Goal: Task Accomplishment & Management: Use online tool/utility

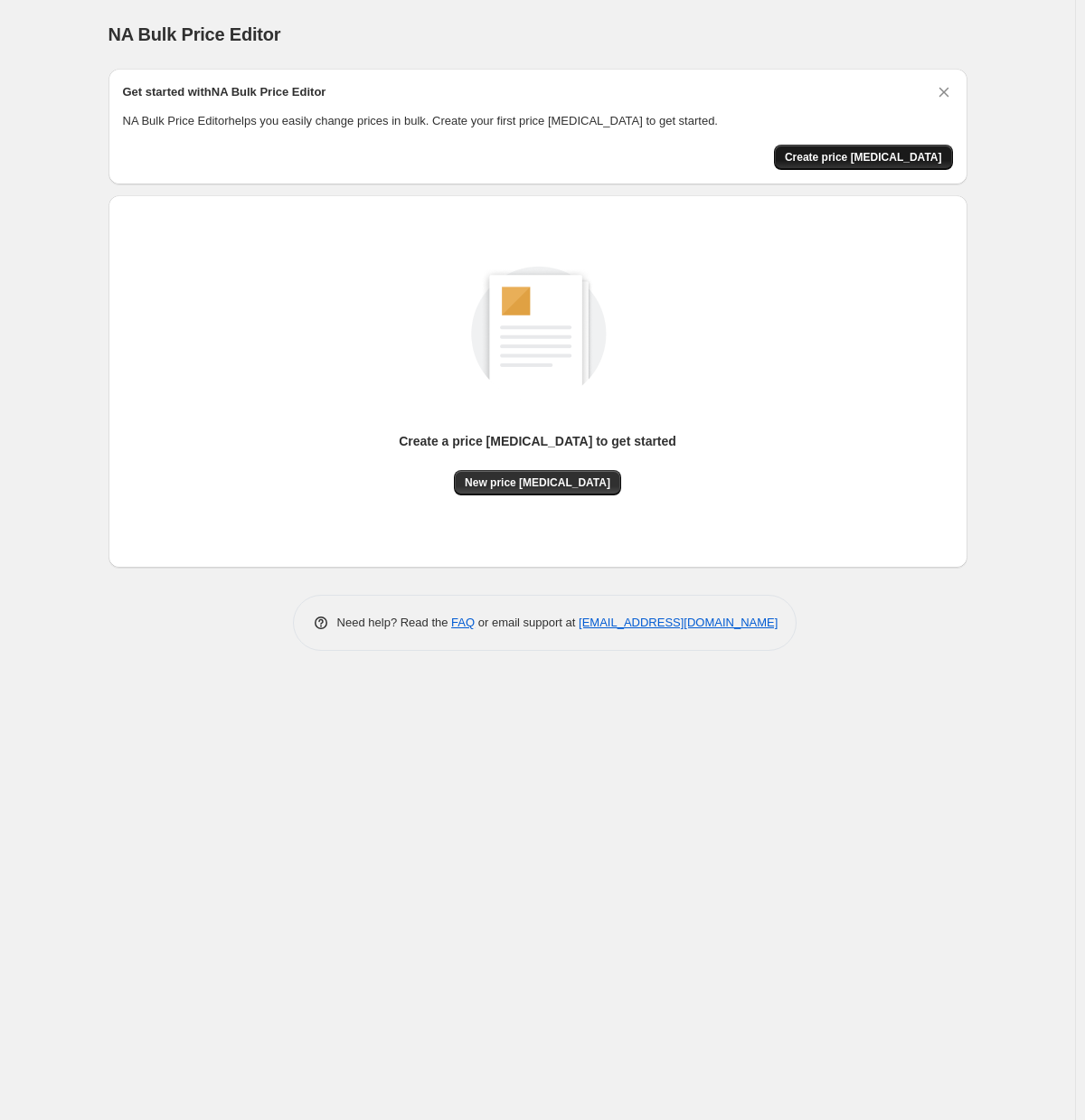
click at [873, 167] on button "Create price [MEDICAL_DATA]" at bounding box center [863, 158] width 179 height 26
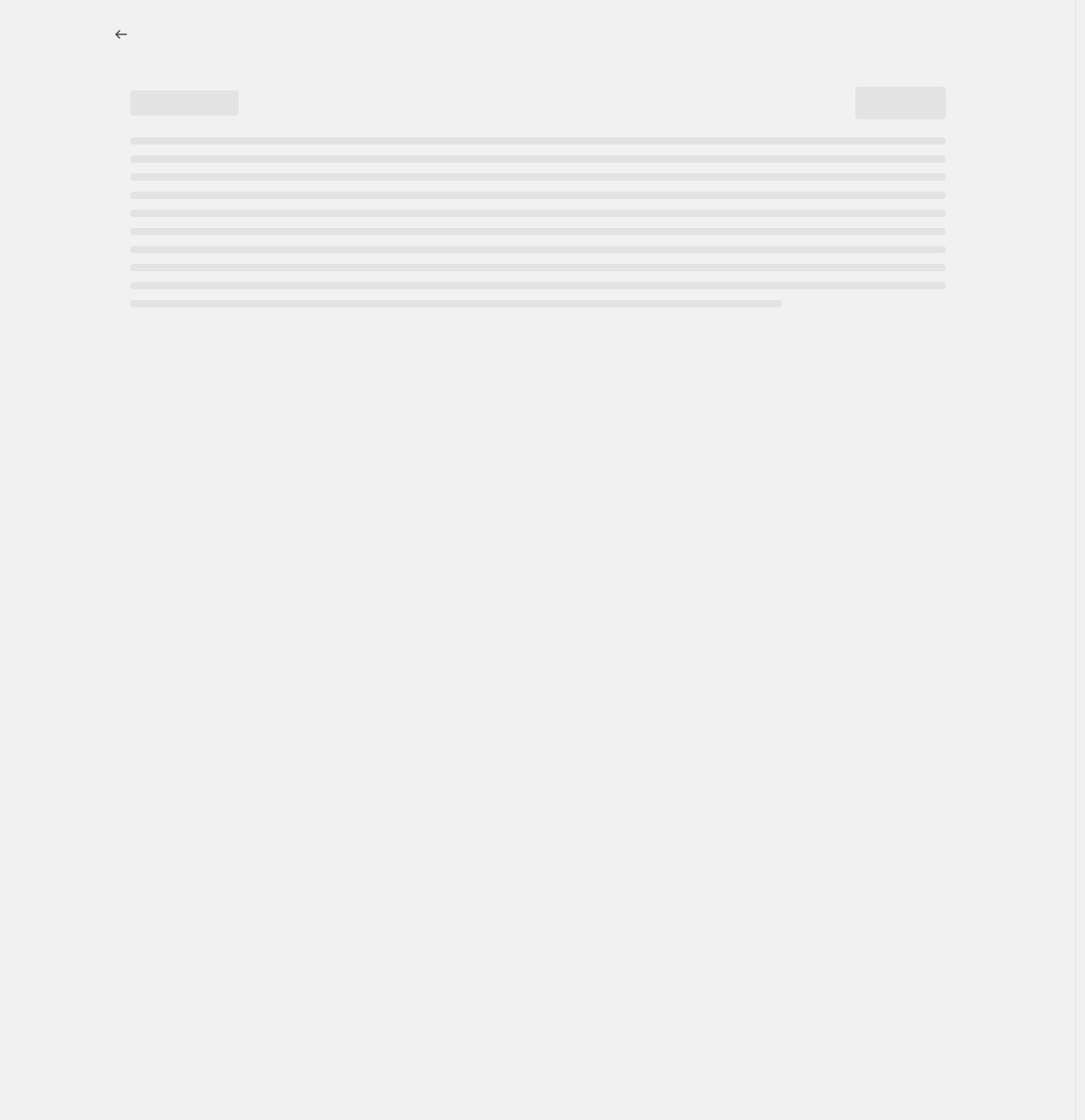
select select "percentage"
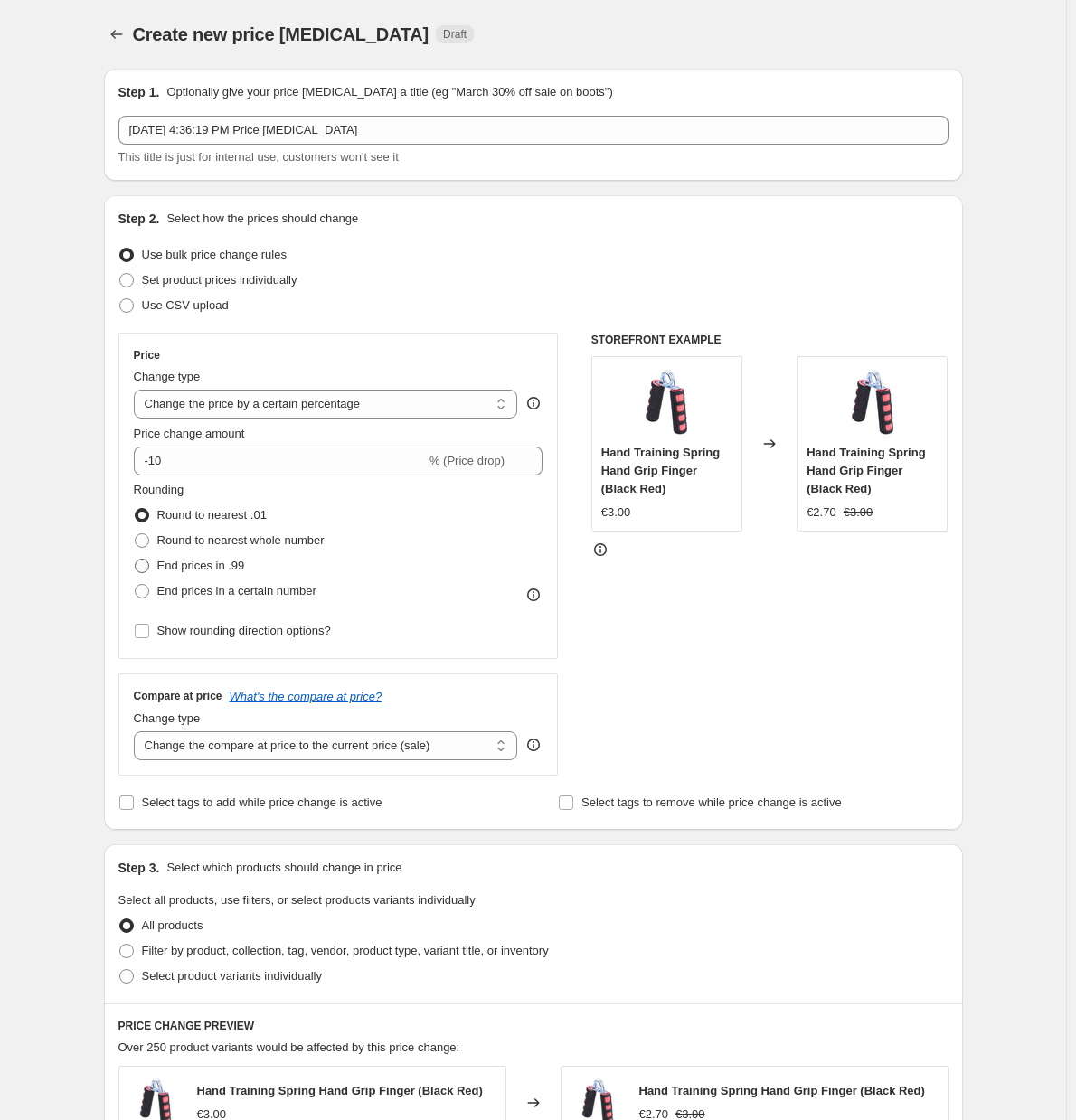
click at [229, 565] on span "End prices in .99" at bounding box center [201, 565] width 88 height 14
click at [136, 560] on input "End prices in .99" at bounding box center [135, 559] width 1 height 1
radio input "true"
click at [232, 582] on label "End prices in a certain number" at bounding box center [225, 591] width 182 height 26
click at [136, 584] on input "End prices in a certain number" at bounding box center [135, 584] width 1 height 1
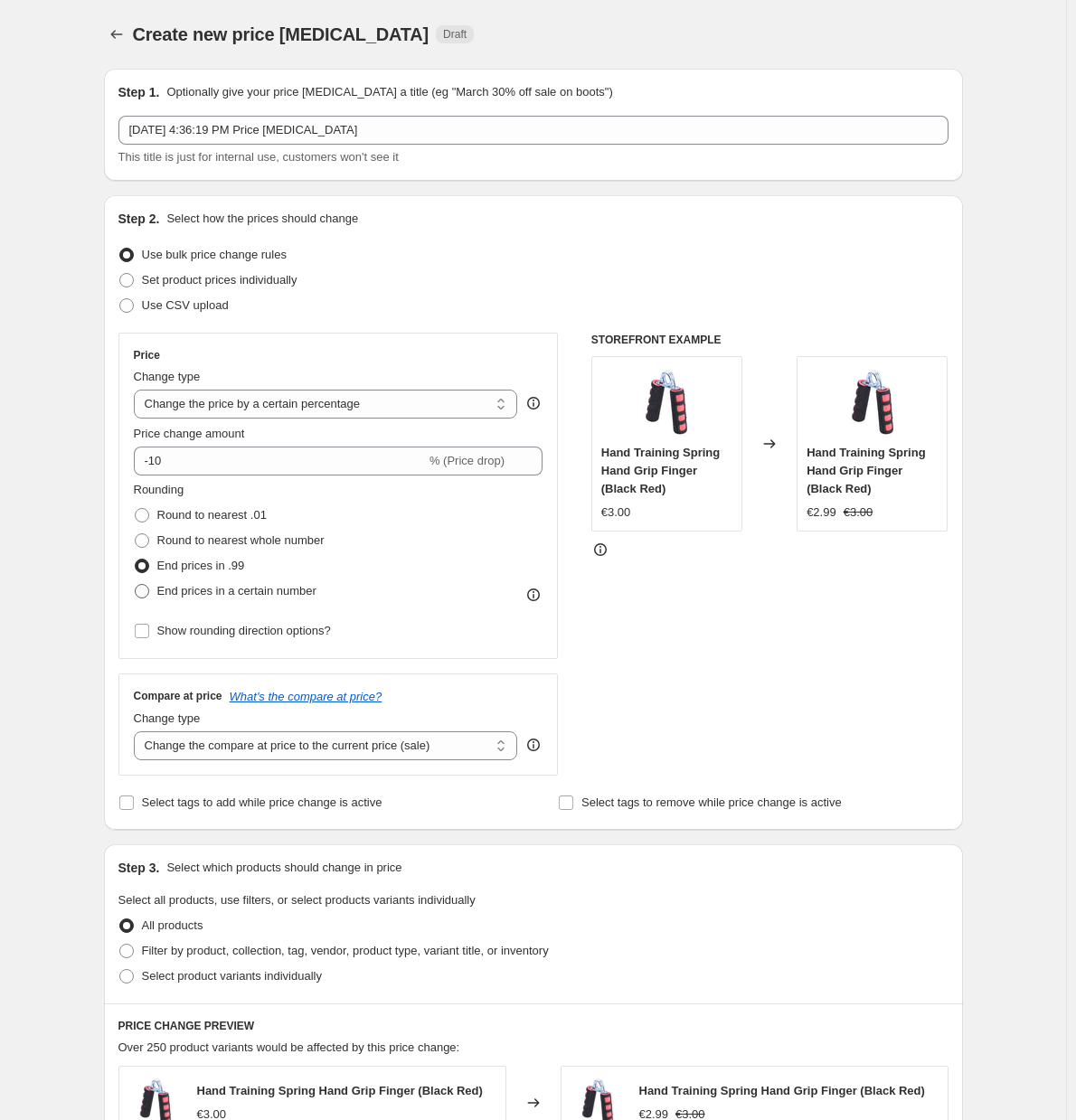
radio input "true"
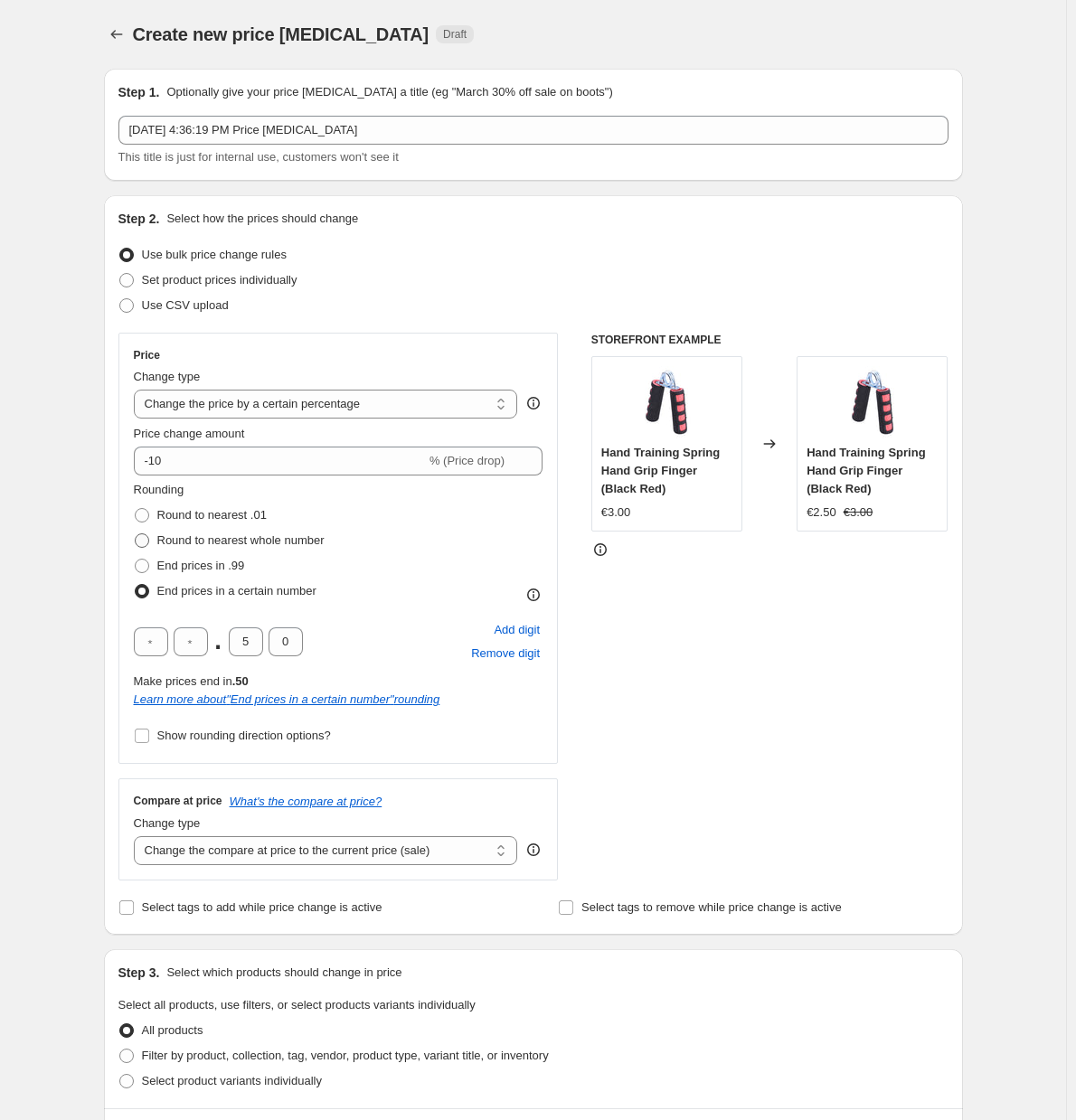
click at [211, 539] on span "Round to nearest whole number" at bounding box center [241, 540] width 168 height 14
click at [136, 534] on input "Round to nearest whole number" at bounding box center [135, 533] width 1 height 1
radio input "true"
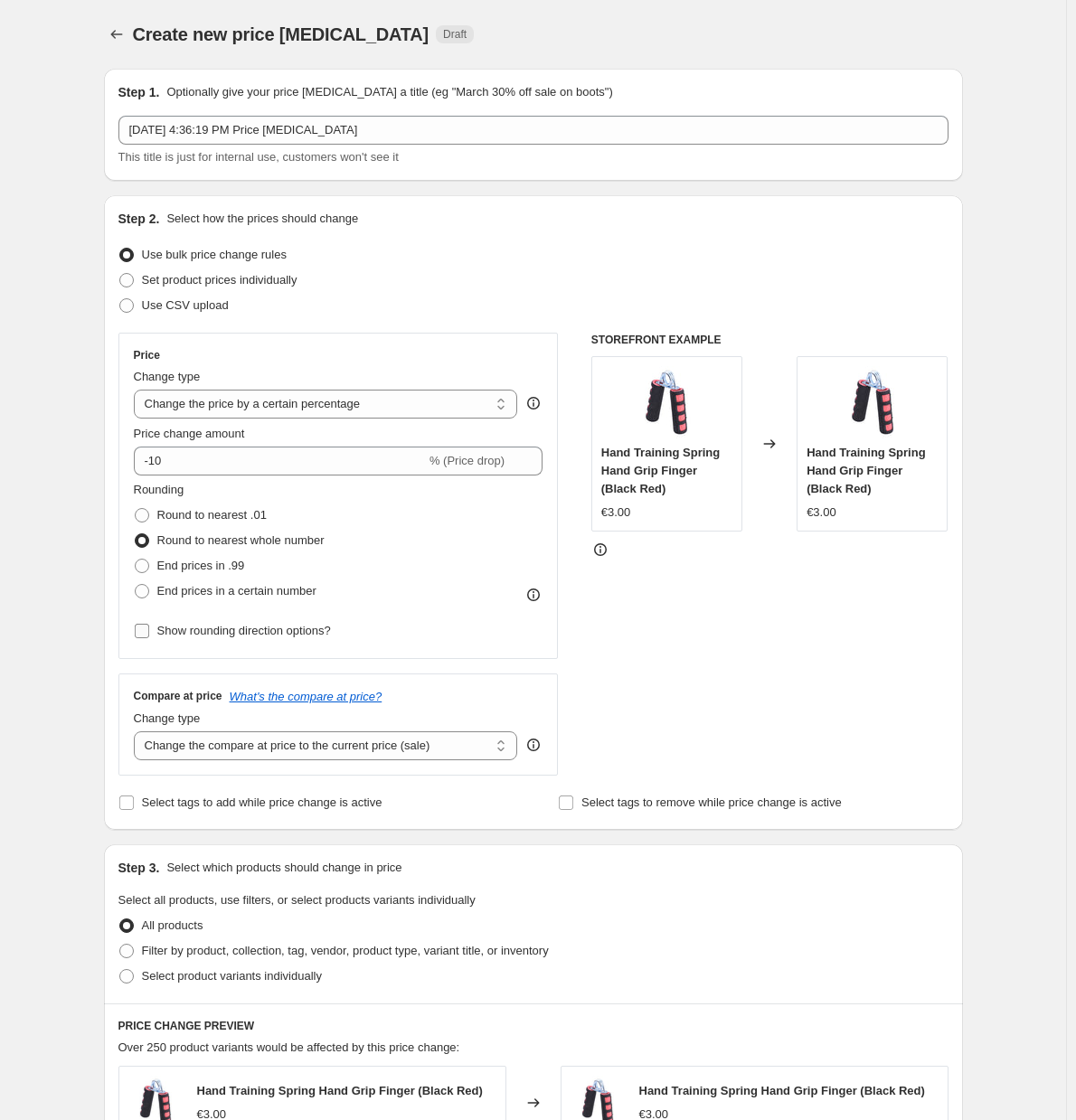
click at [202, 630] on span "Show rounding direction options?" at bounding box center [244, 630] width 173 height 14
click at [149, 630] on input "Show rounding direction options?" at bounding box center [142, 630] width 15 height 15
checkbox input "true"
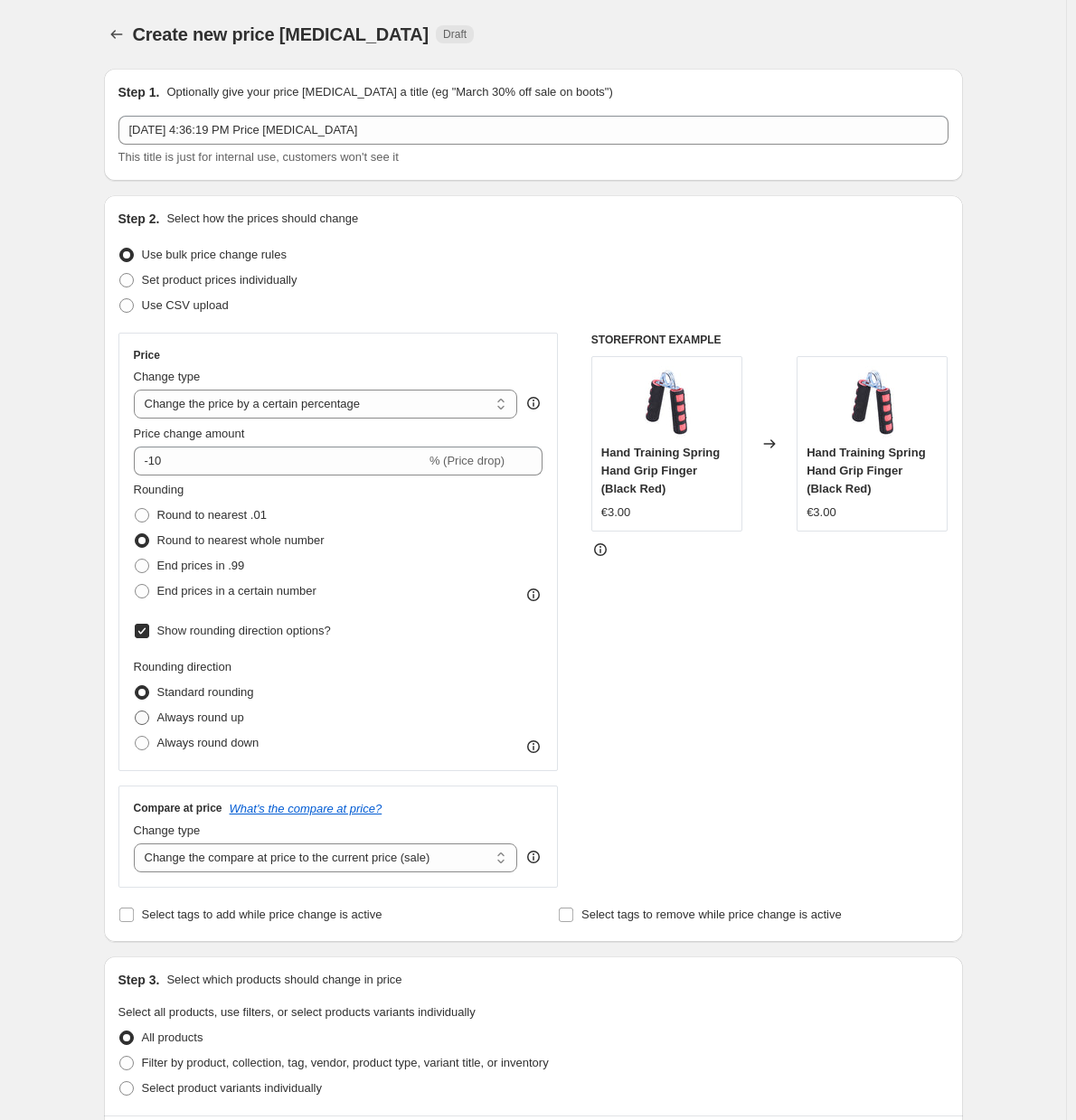
click at [210, 723] on span "Always round up" at bounding box center [201, 717] width 87 height 14
click at [136, 711] on input "Always round up" at bounding box center [135, 710] width 1 height 1
radio input "true"
click at [215, 740] on span "Always round down" at bounding box center [209, 743] width 102 height 14
click at [136, 737] on input "Always round down" at bounding box center [135, 736] width 1 height 1
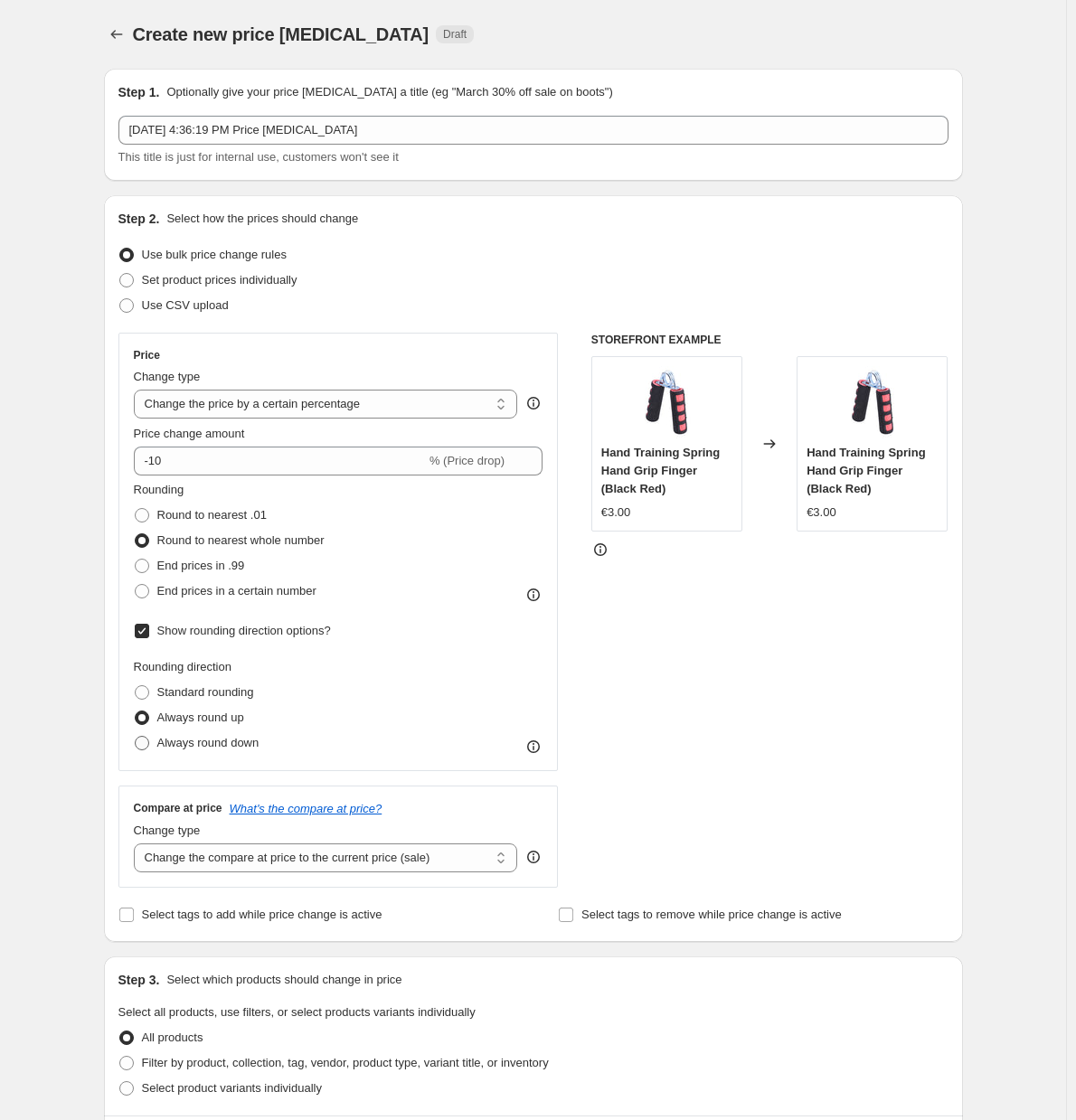
radio input "true"
click at [213, 719] on span "Always round up" at bounding box center [201, 717] width 87 height 14
click at [136, 711] on input "Always round up" at bounding box center [135, 710] width 1 height 1
radio input "true"
click at [213, 695] on span "Standard rounding" at bounding box center [206, 692] width 97 height 14
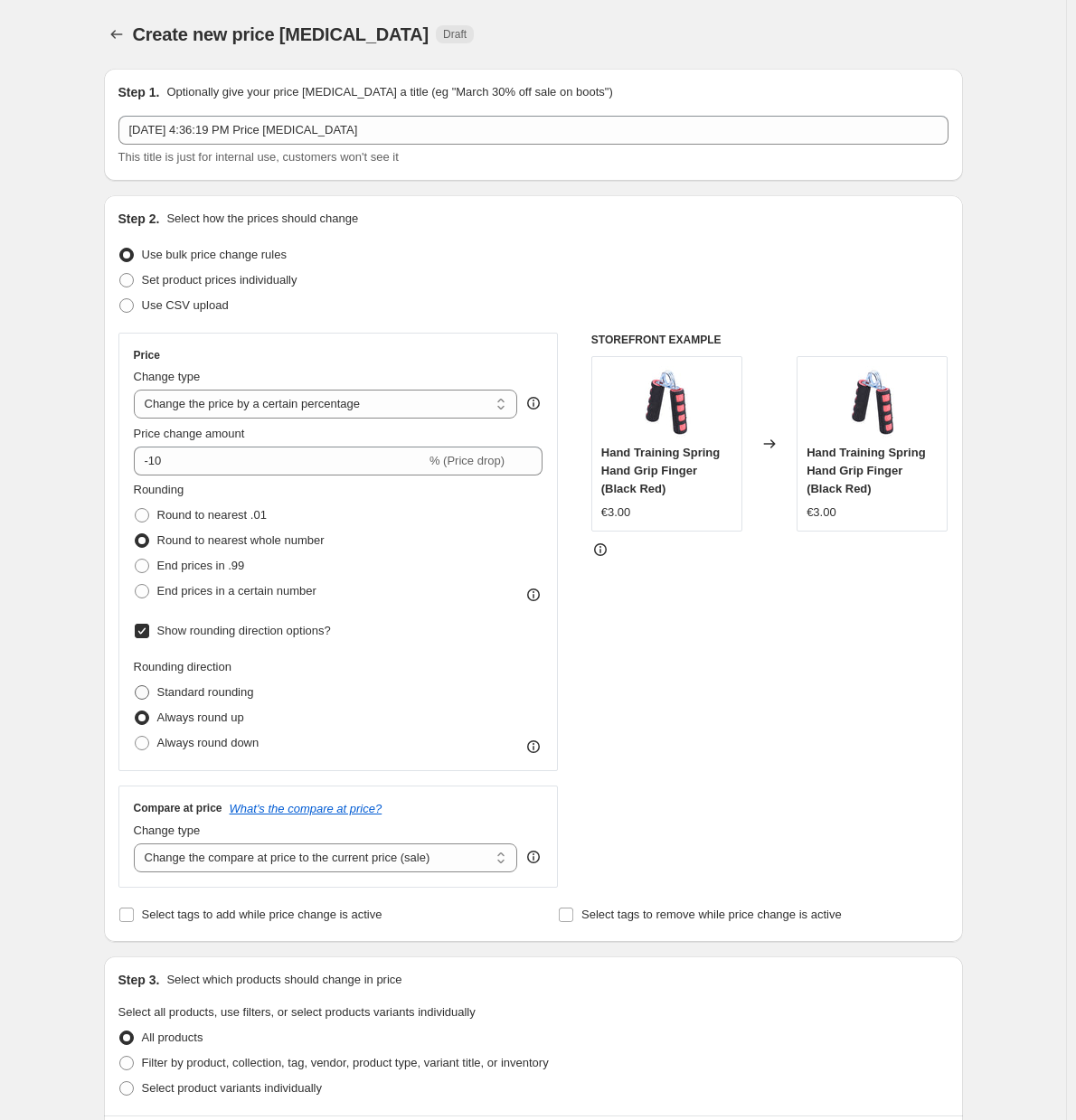
click at [136, 686] on input "Standard rounding" at bounding box center [135, 685] width 1 height 1
radio input "true"
click at [216, 720] on span "Always round up" at bounding box center [201, 717] width 87 height 14
click at [136, 711] on input "Always round up" at bounding box center [135, 710] width 1 height 1
radio input "true"
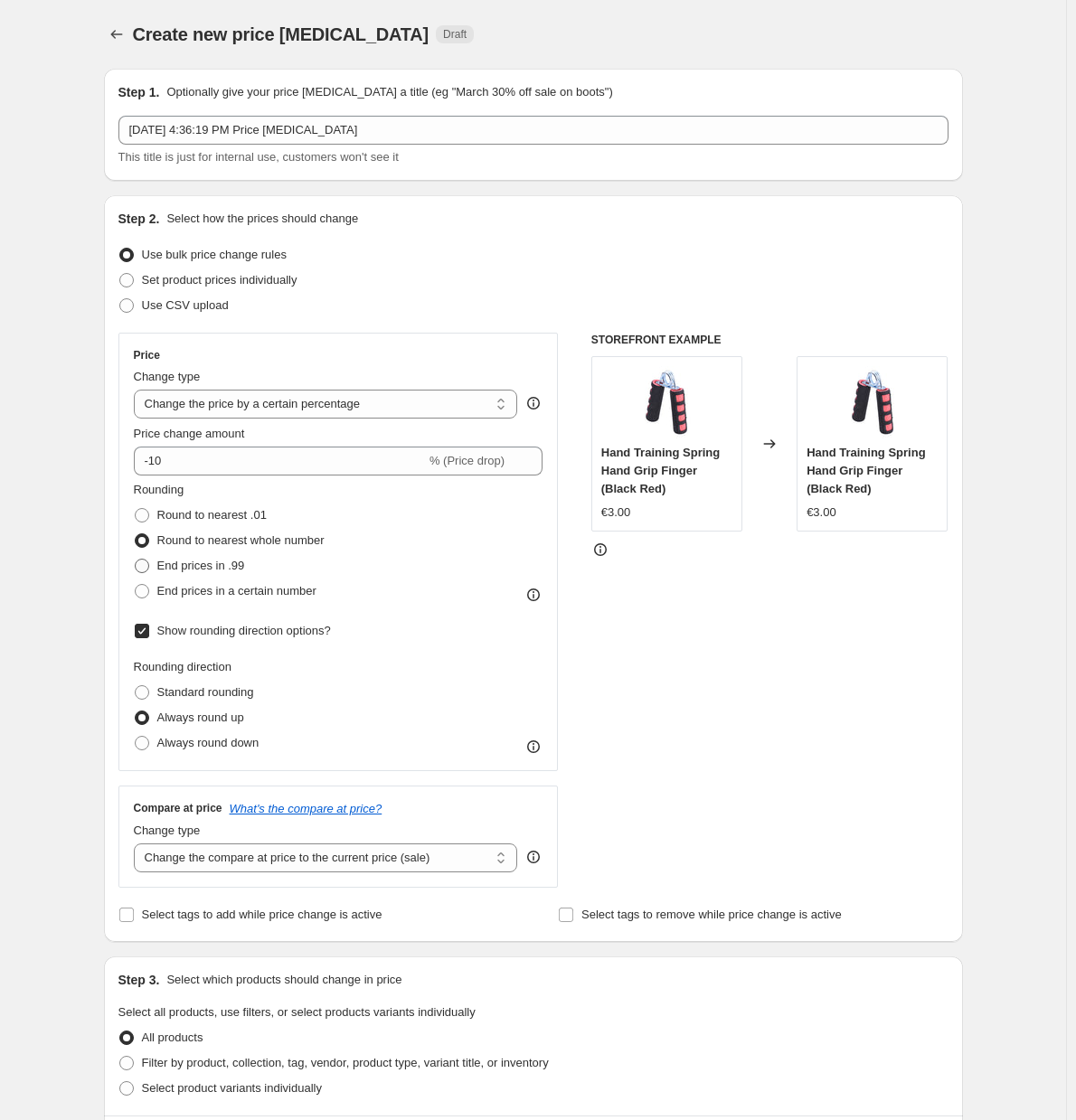
click at [201, 559] on span "End prices in .99" at bounding box center [201, 565] width 88 height 14
click at [136, 559] on input "End prices in .99" at bounding box center [135, 559] width 1 height 1
radio input "true"
click at [168, 629] on span "Show rounding direction options?" at bounding box center [244, 630] width 173 height 14
click at [149, 629] on input "Show rounding direction options?" at bounding box center [142, 630] width 15 height 15
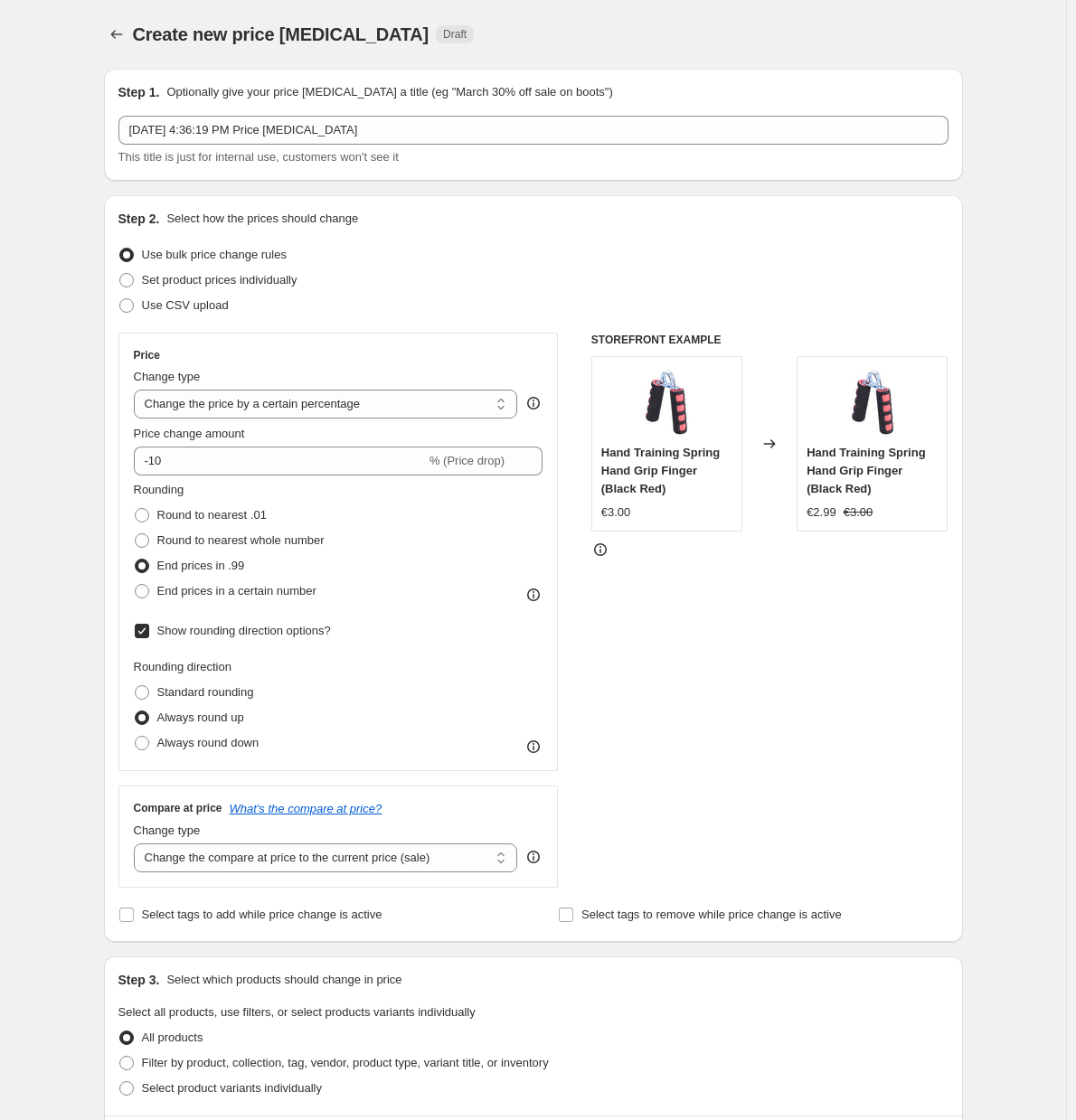
checkbox input "false"
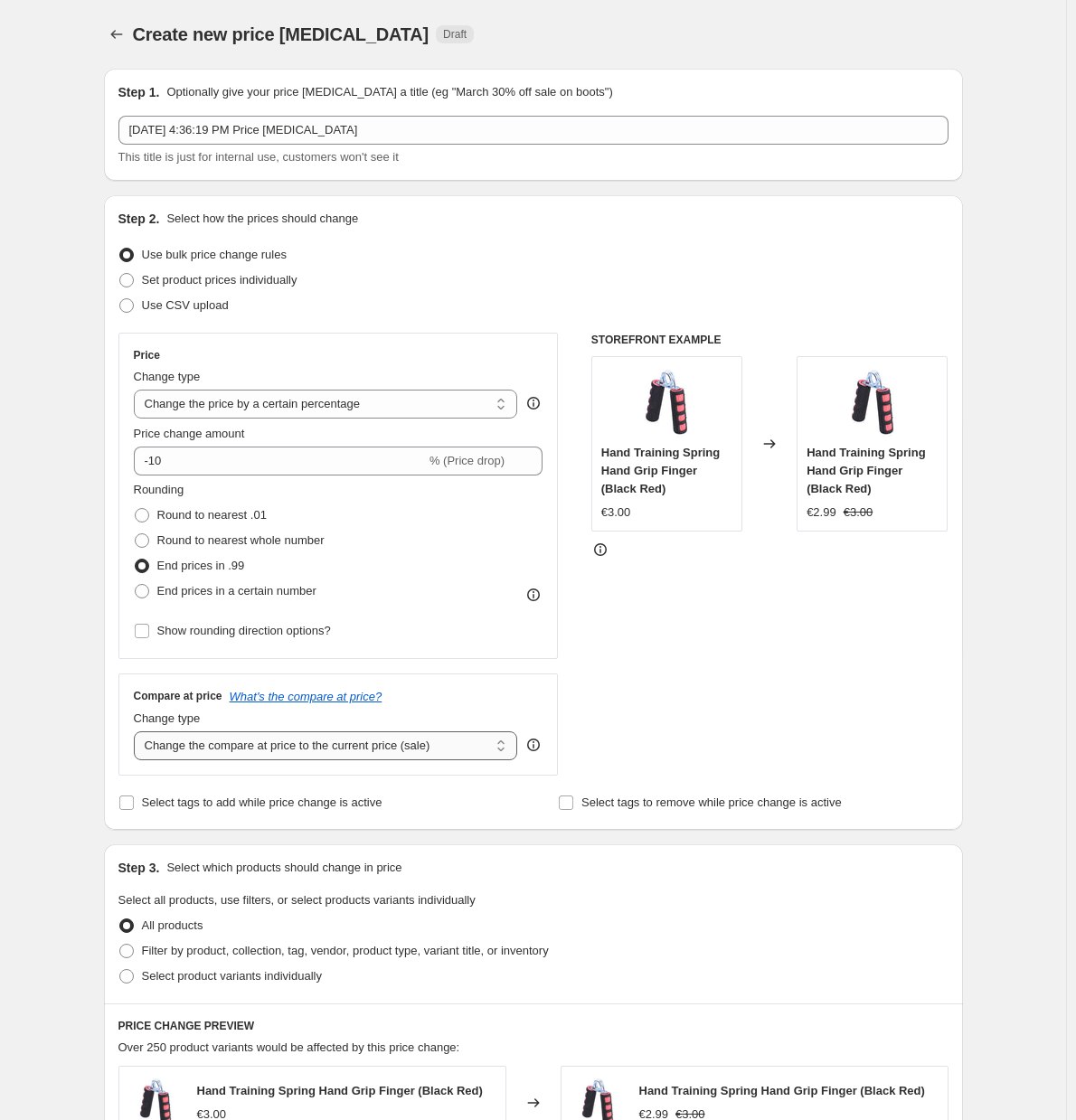
click at [208, 755] on select "Change the compare at price to the current price (sale) Change the compare at p…" at bounding box center [326, 745] width 384 height 29
select select "to"
click at [137, 731] on select "Change the compare at price to the current price (sale) Change the compare at p…" at bounding box center [326, 745] width 384 height 29
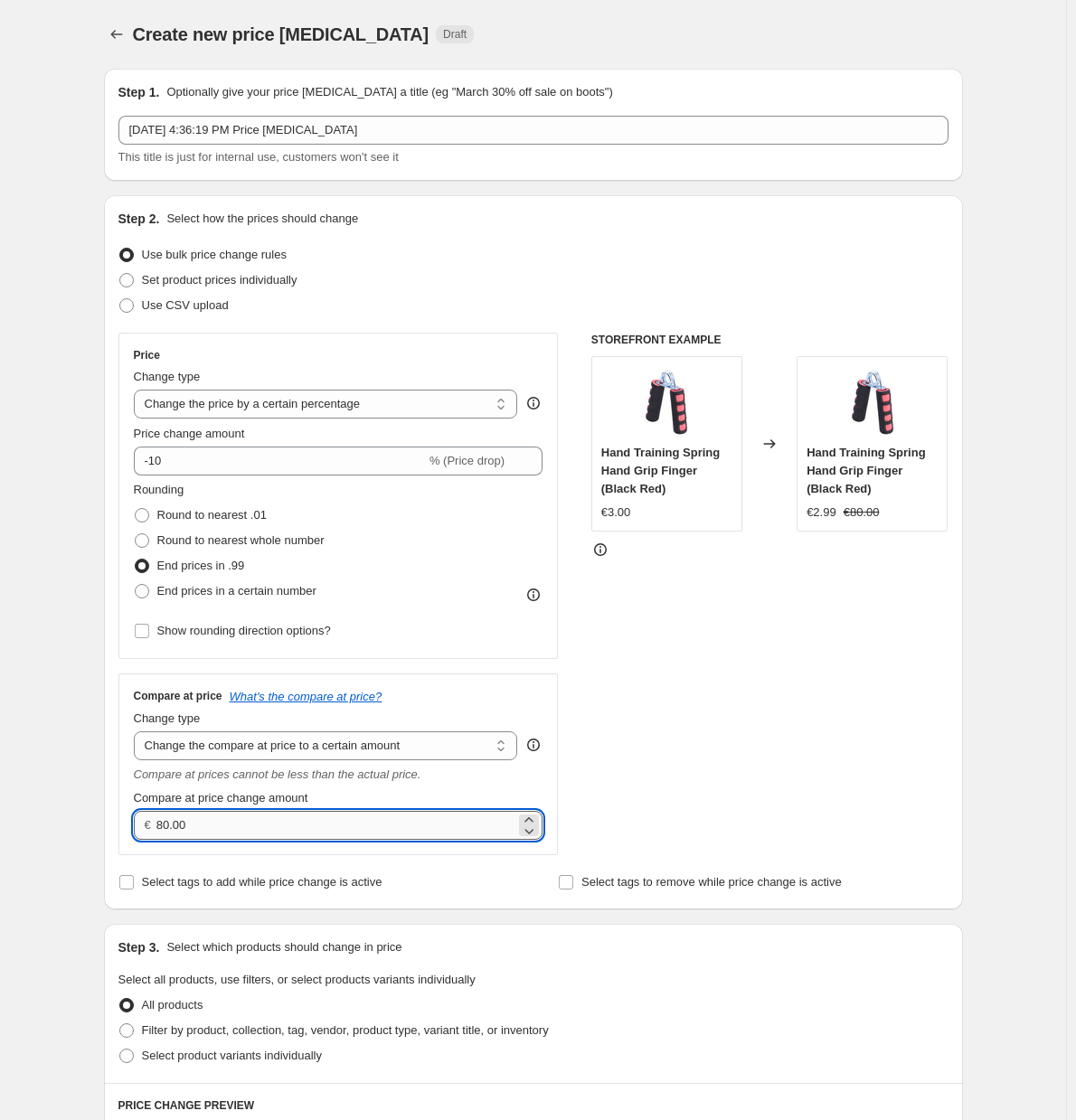
click at [293, 820] on input "80.00" at bounding box center [336, 824] width 359 height 29
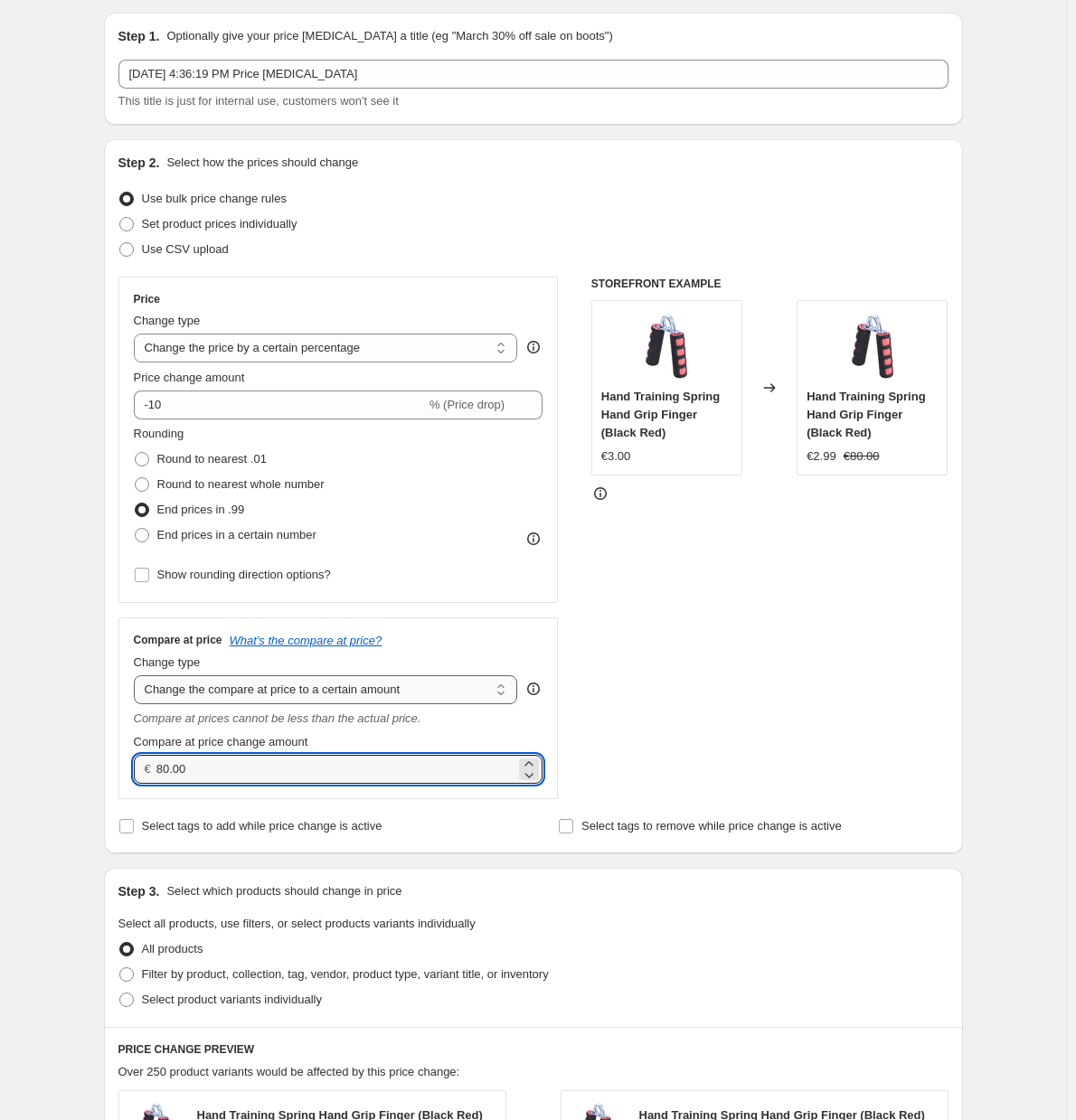
scroll to position [91, 0]
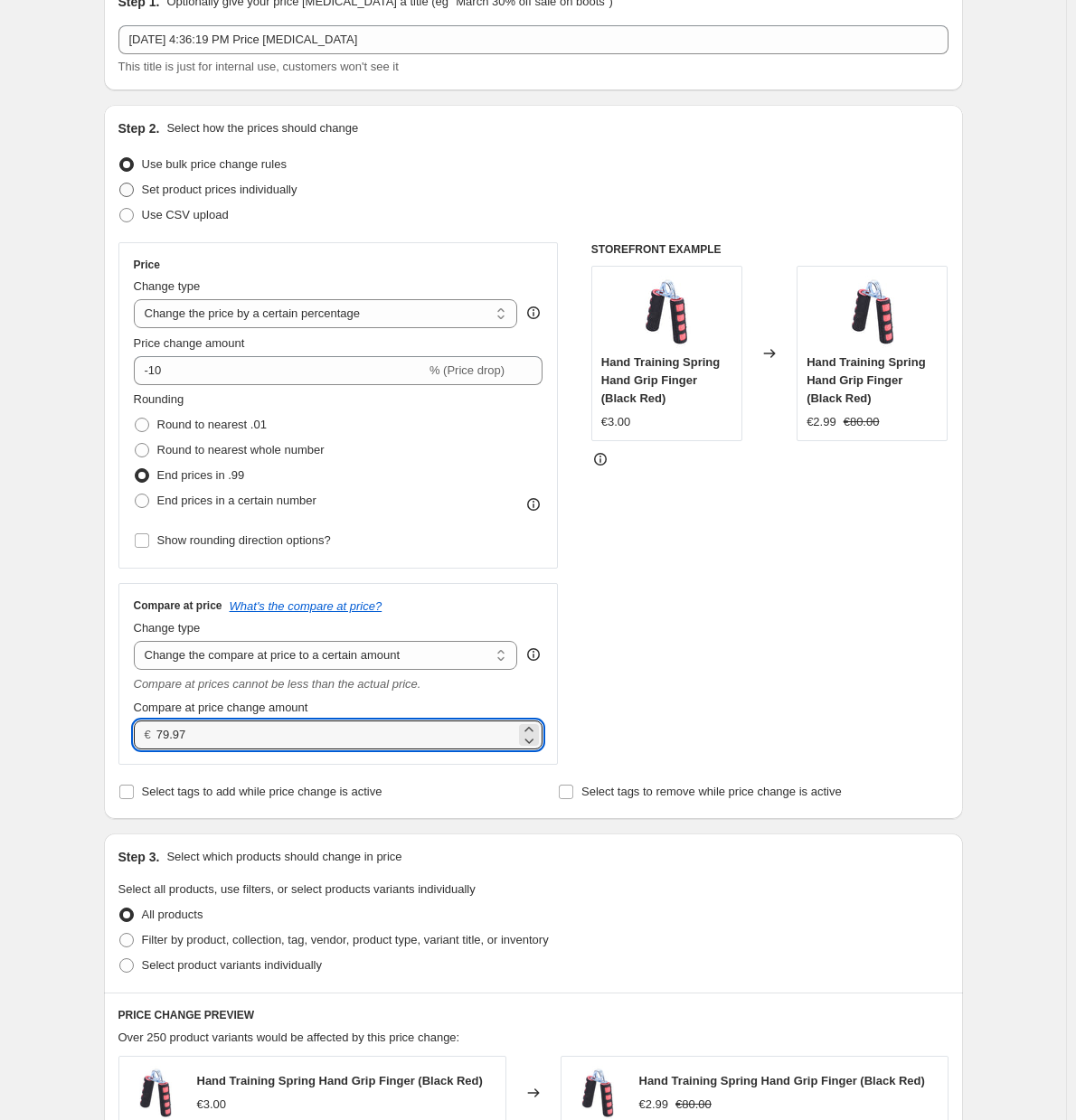
type input "79.97"
click at [174, 200] on label "Set product prices individually" at bounding box center [208, 190] width 179 height 26
click at [120, 183] on input "Set product prices individually" at bounding box center [119, 182] width 1 height 1
radio input "true"
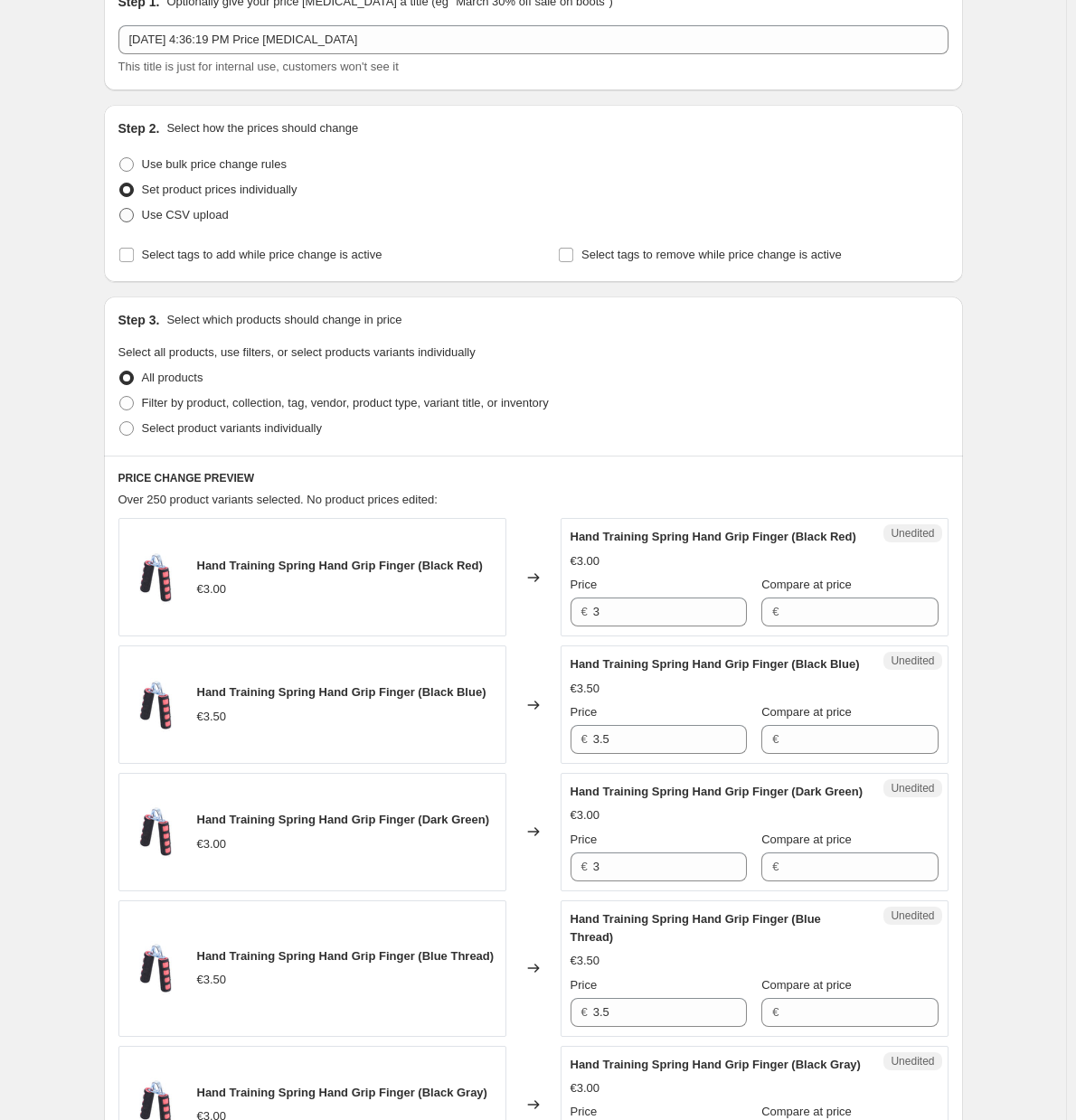
click at [173, 212] on span "Use CSV upload" at bounding box center [185, 215] width 87 height 14
click at [120, 209] on input "Use CSV upload" at bounding box center [119, 208] width 1 height 1
radio input "true"
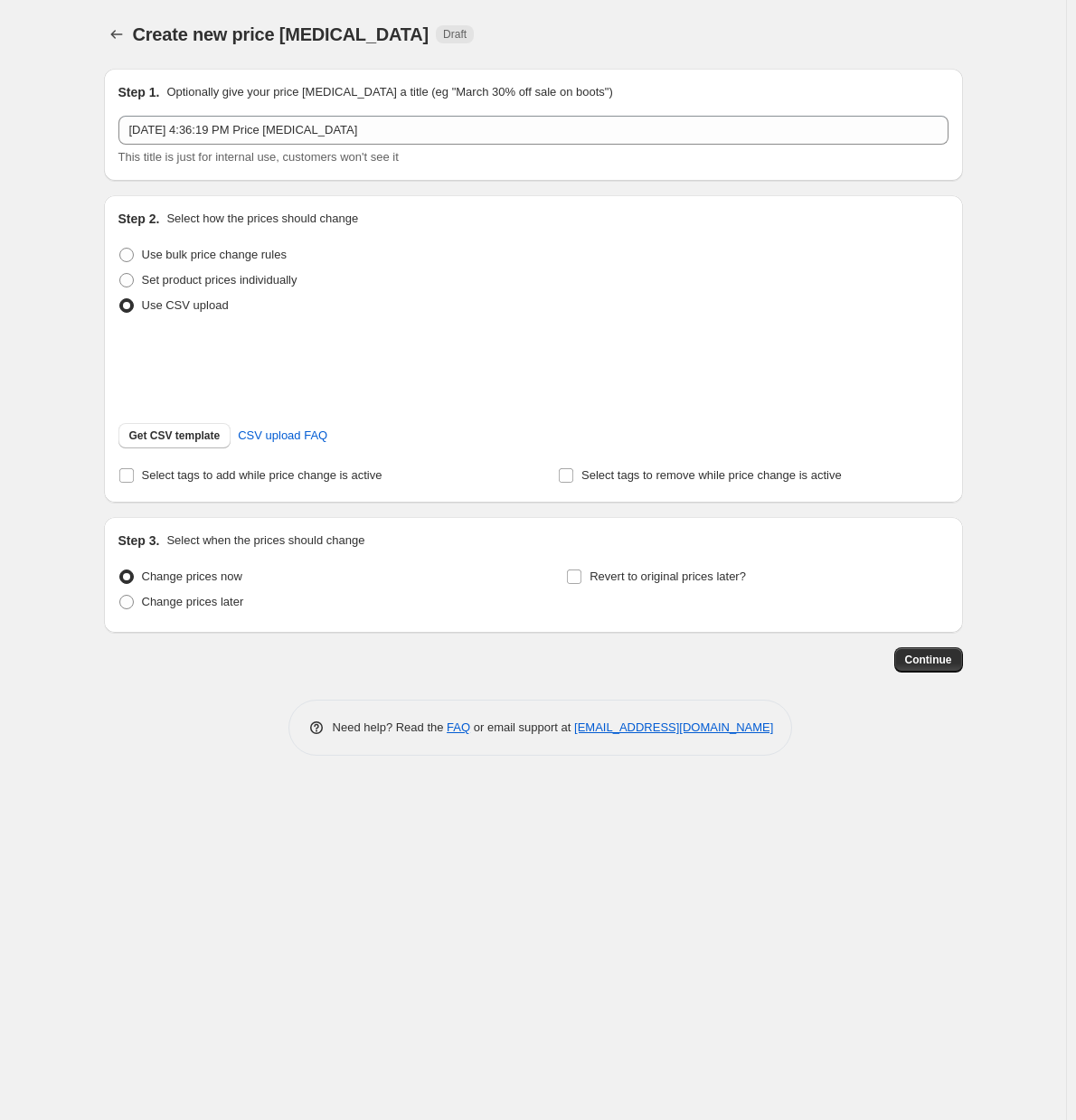
scroll to position [0, 0]
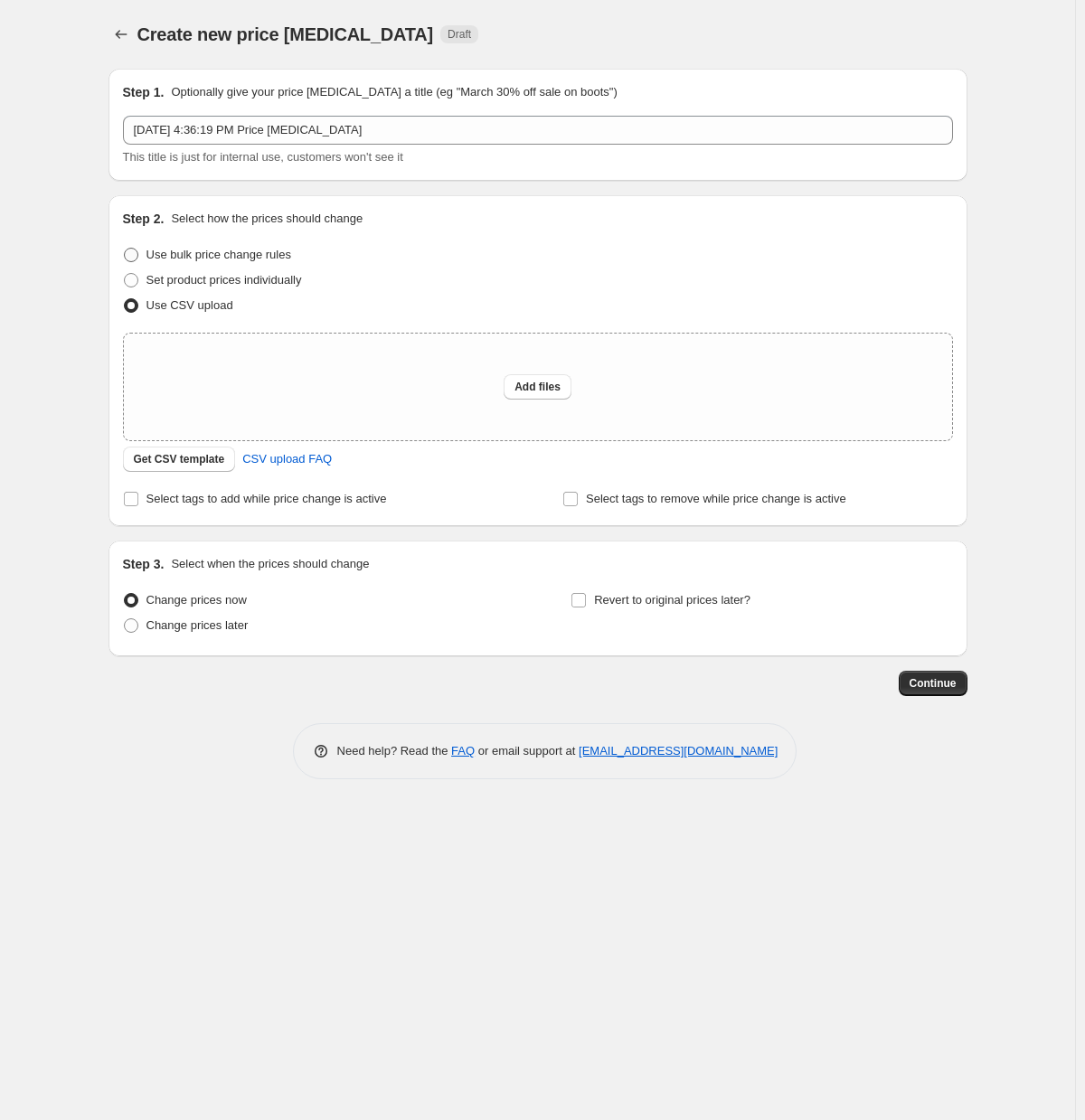
click at [170, 255] on span "Use bulk price change rules" at bounding box center [219, 254] width 145 height 14
click at [125, 248] on input "Use bulk price change rules" at bounding box center [124, 247] width 1 height 1
radio input "true"
select select "percentage"
select select "to"
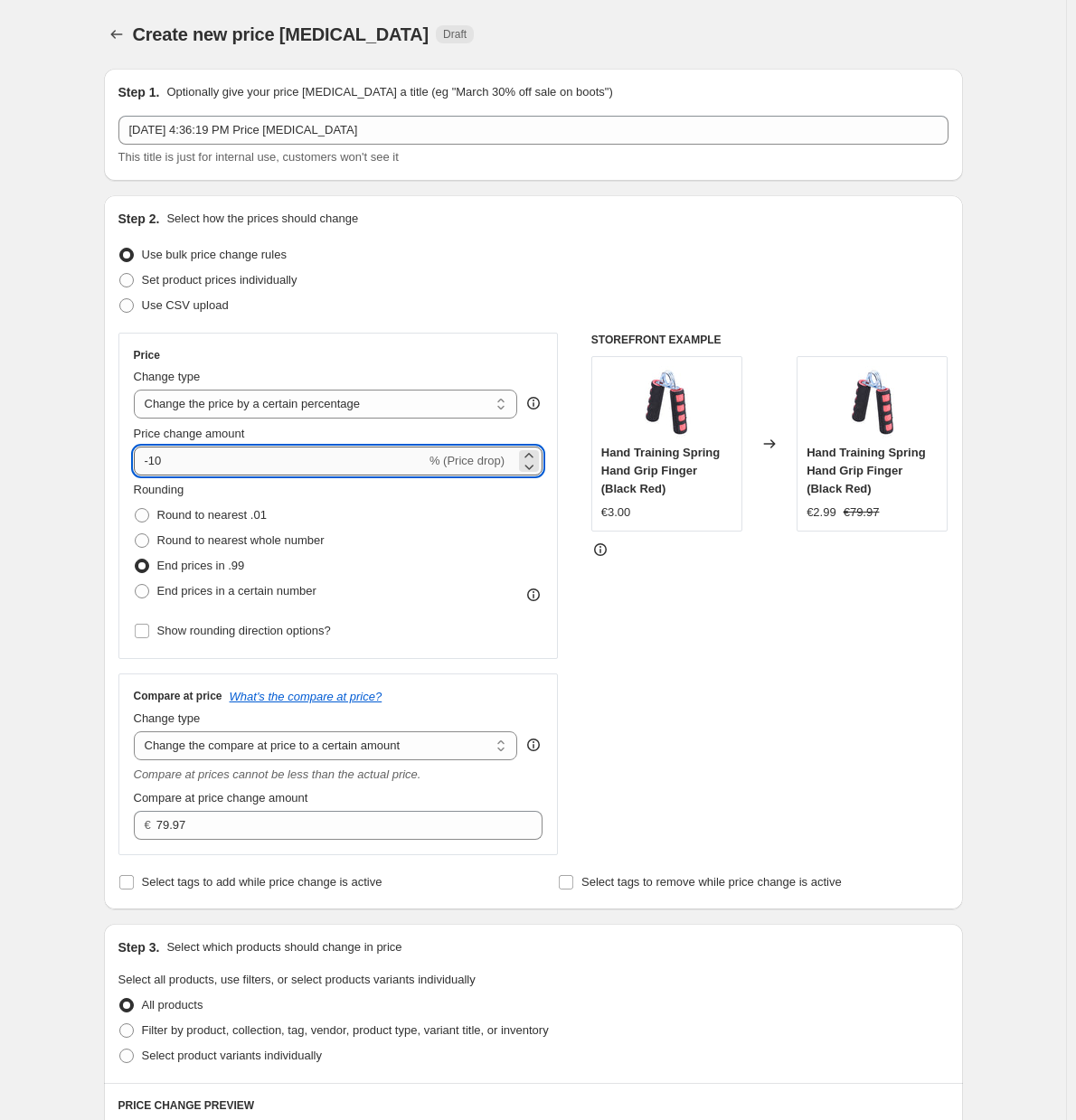
click at [267, 458] on input "-10" at bounding box center [280, 460] width 292 height 29
drag, startPoint x: 267, startPoint y: 458, endPoint x: 319, endPoint y: 458, distance: 52.0
click at [181, 464] on input "-10" at bounding box center [280, 460] width 292 height 29
click at [524, 455] on div at bounding box center [529, 455] width 20 height 11
click at [525, 457] on icon at bounding box center [528, 466] width 18 height 18
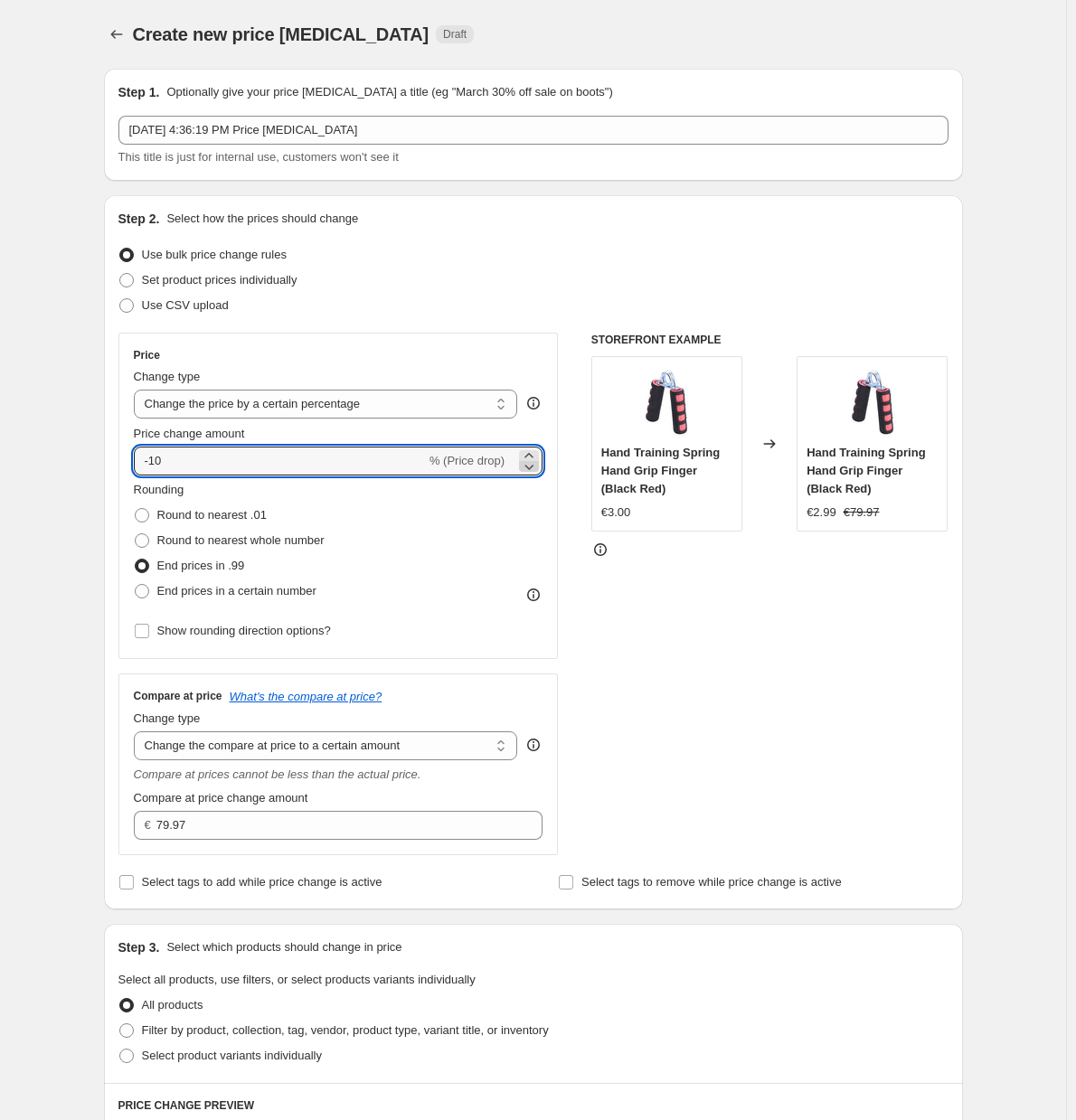
click at [525, 457] on icon at bounding box center [528, 466] width 18 height 18
click at [527, 457] on icon at bounding box center [528, 466] width 18 height 18
click at [527, 466] on icon at bounding box center [528, 466] width 18 height 18
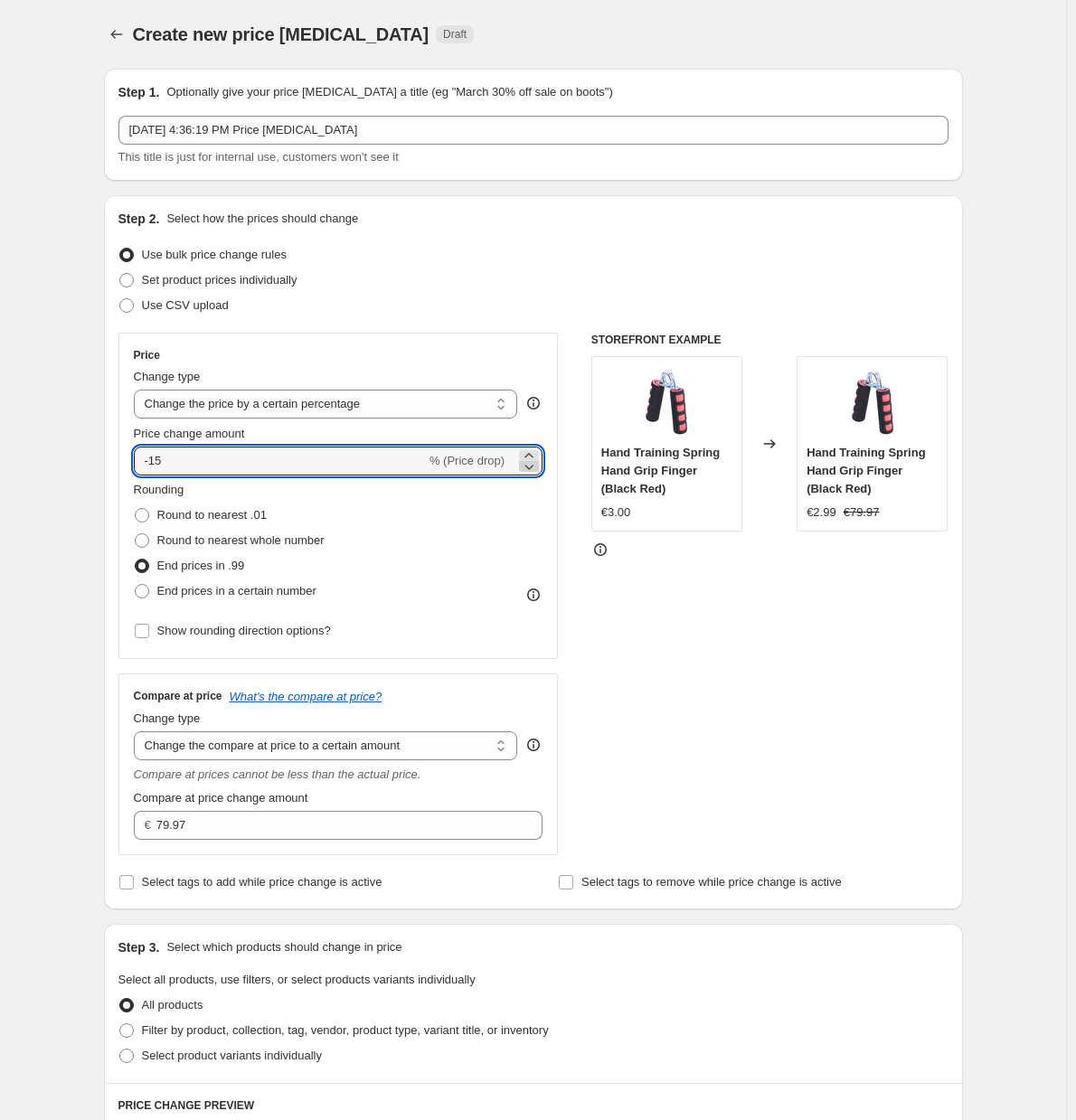
click at [527, 466] on icon at bounding box center [528, 466] width 18 height 18
click at [538, 452] on icon at bounding box center [528, 455] width 18 height 18
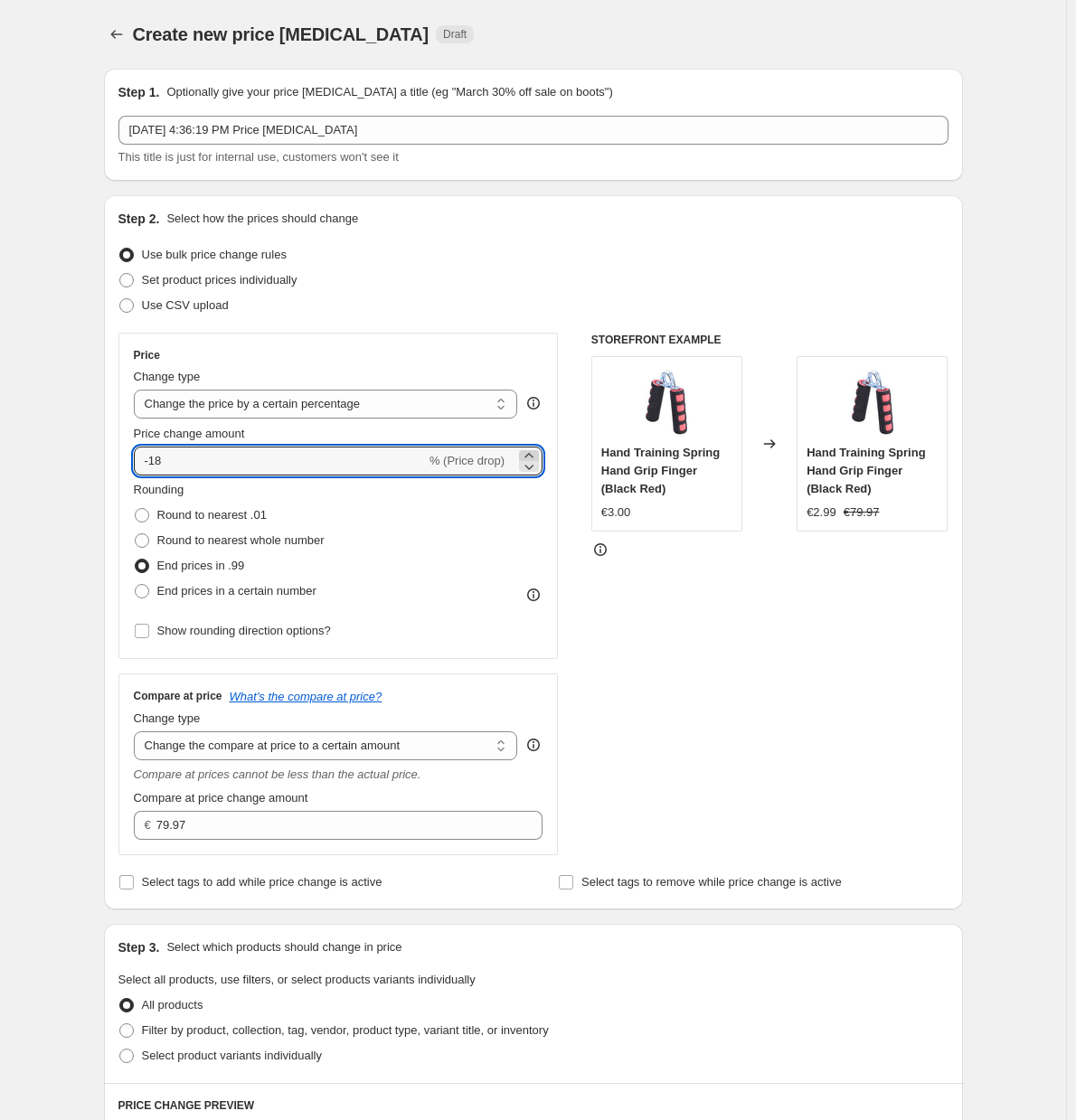
click at [538, 452] on icon at bounding box center [528, 455] width 18 height 18
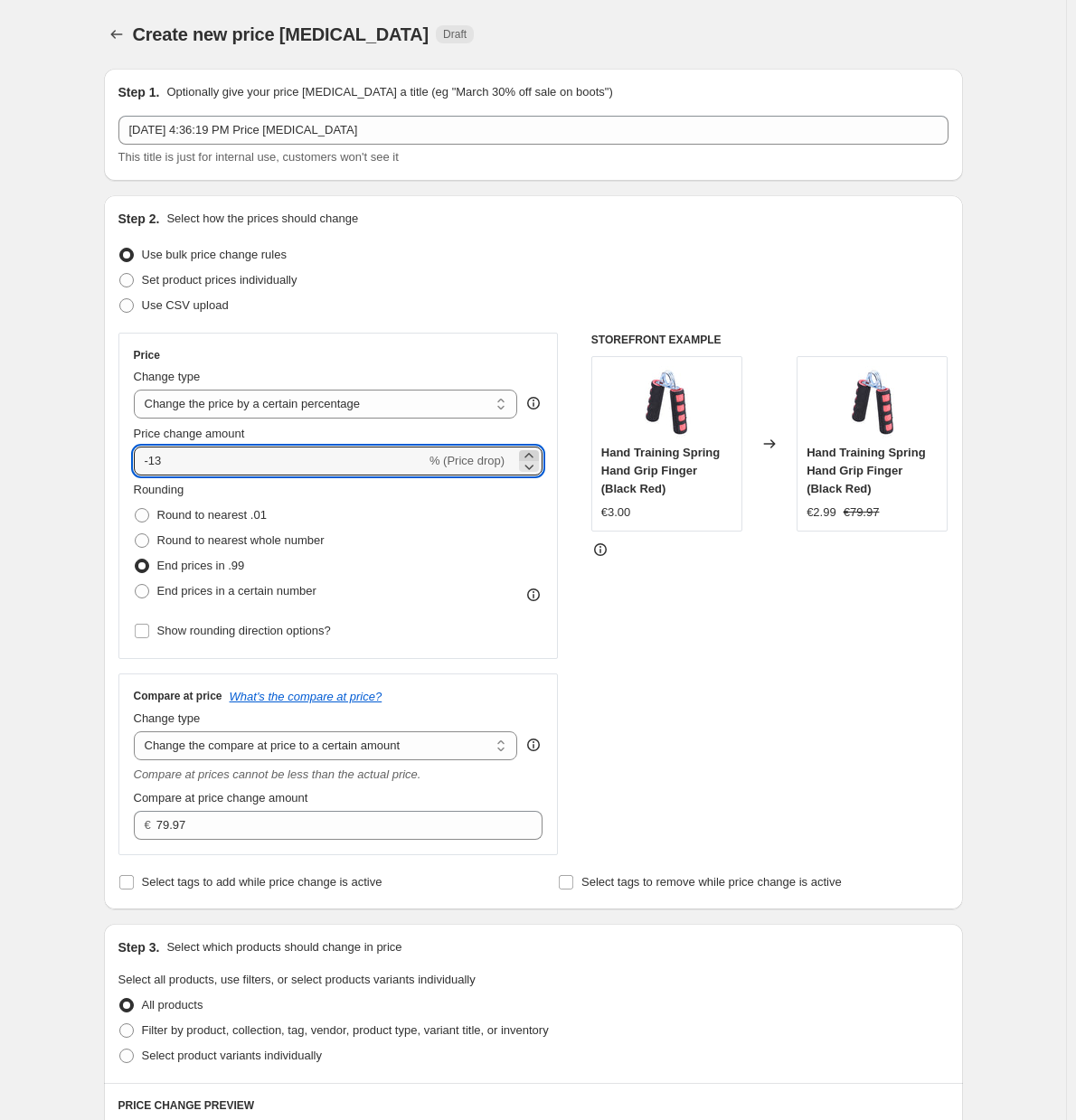
click at [538, 452] on icon at bounding box center [528, 455] width 18 height 18
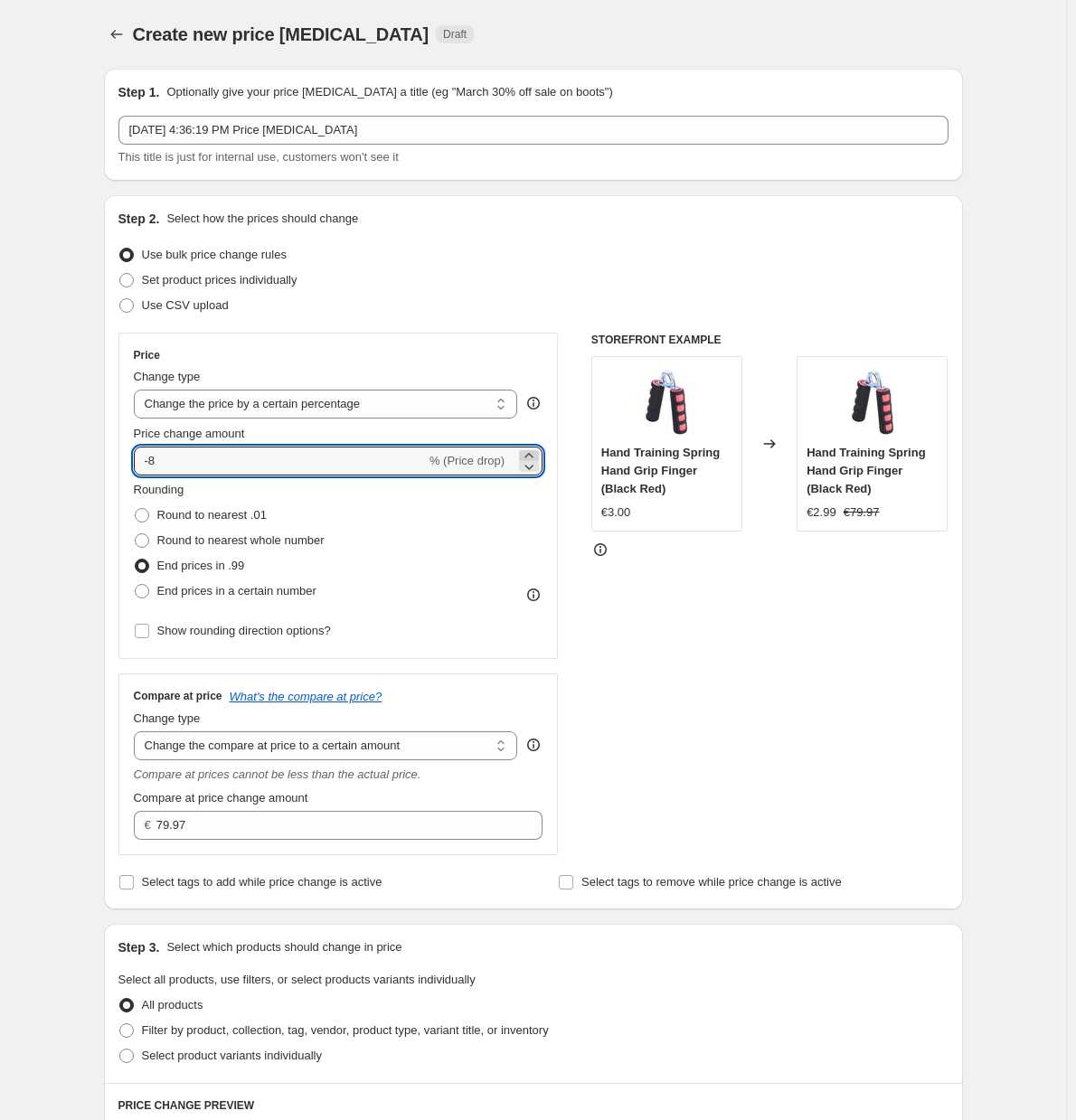
click at [537, 452] on icon at bounding box center [528, 455] width 18 height 18
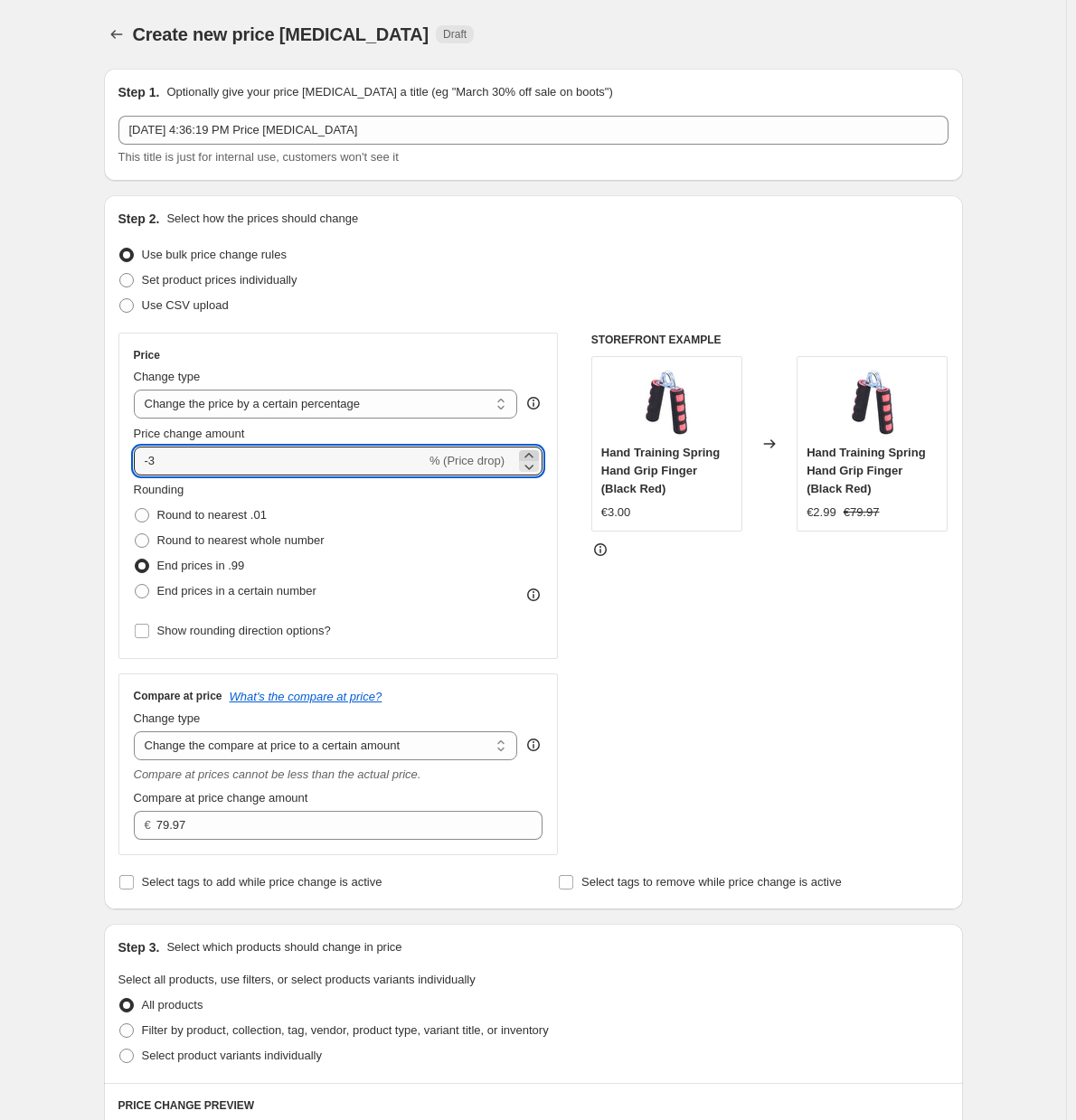
click at [537, 452] on icon at bounding box center [528, 455] width 18 height 18
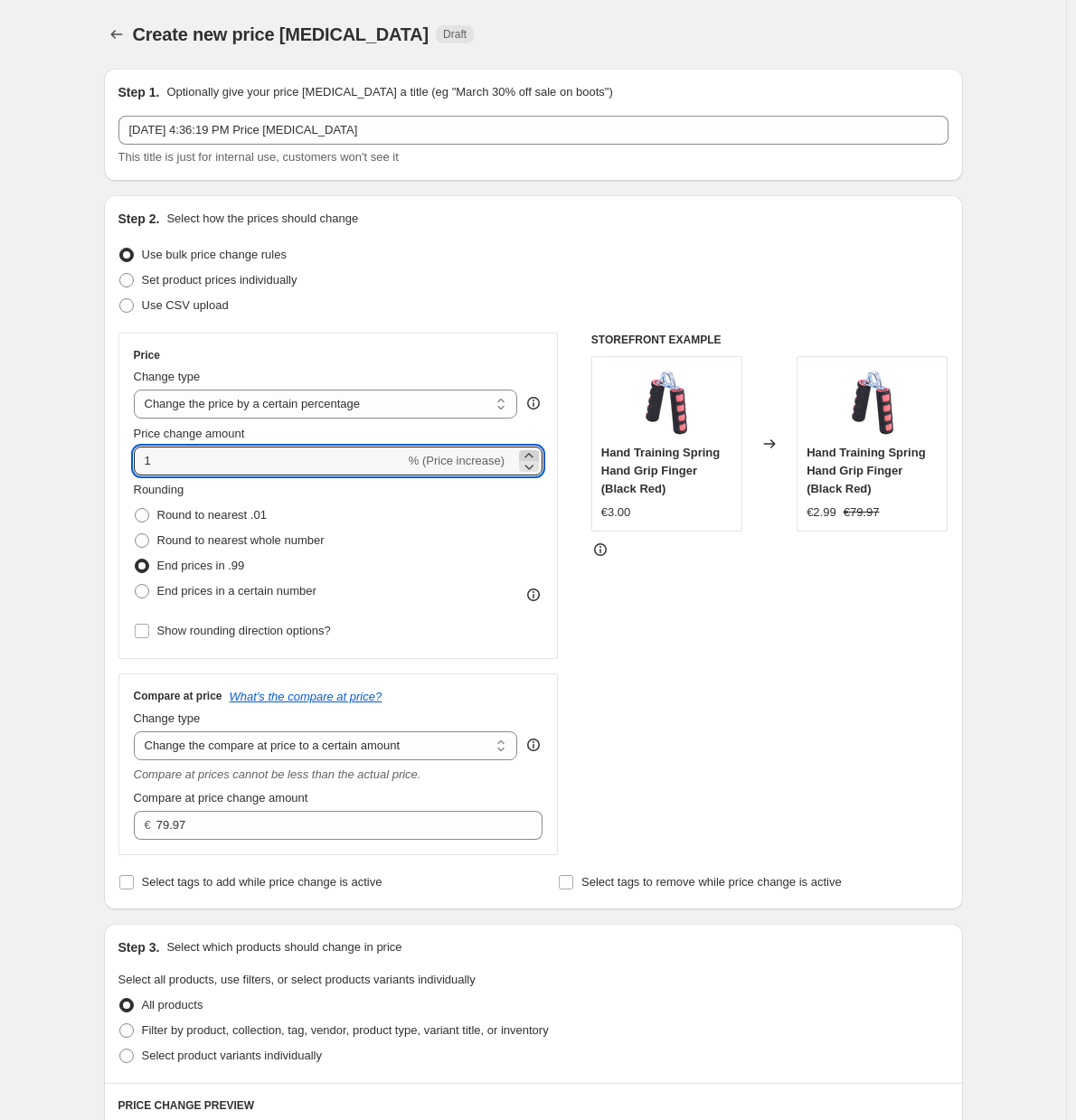
type input "2"
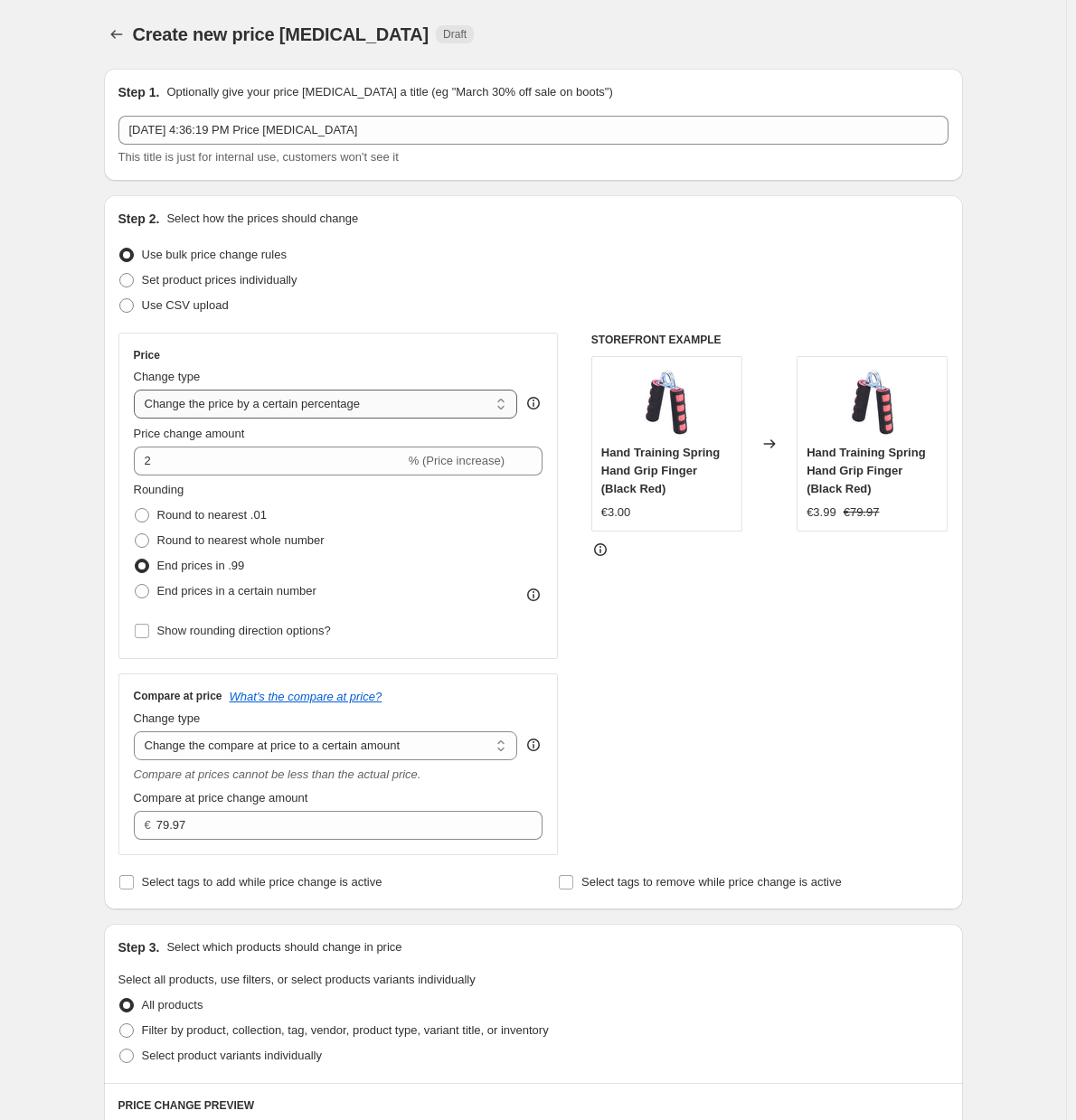
click at [260, 405] on select "Change the price to a certain amount Change the price by a certain amount Chang…" at bounding box center [326, 403] width 384 height 29
select select "pc"
type input "50"
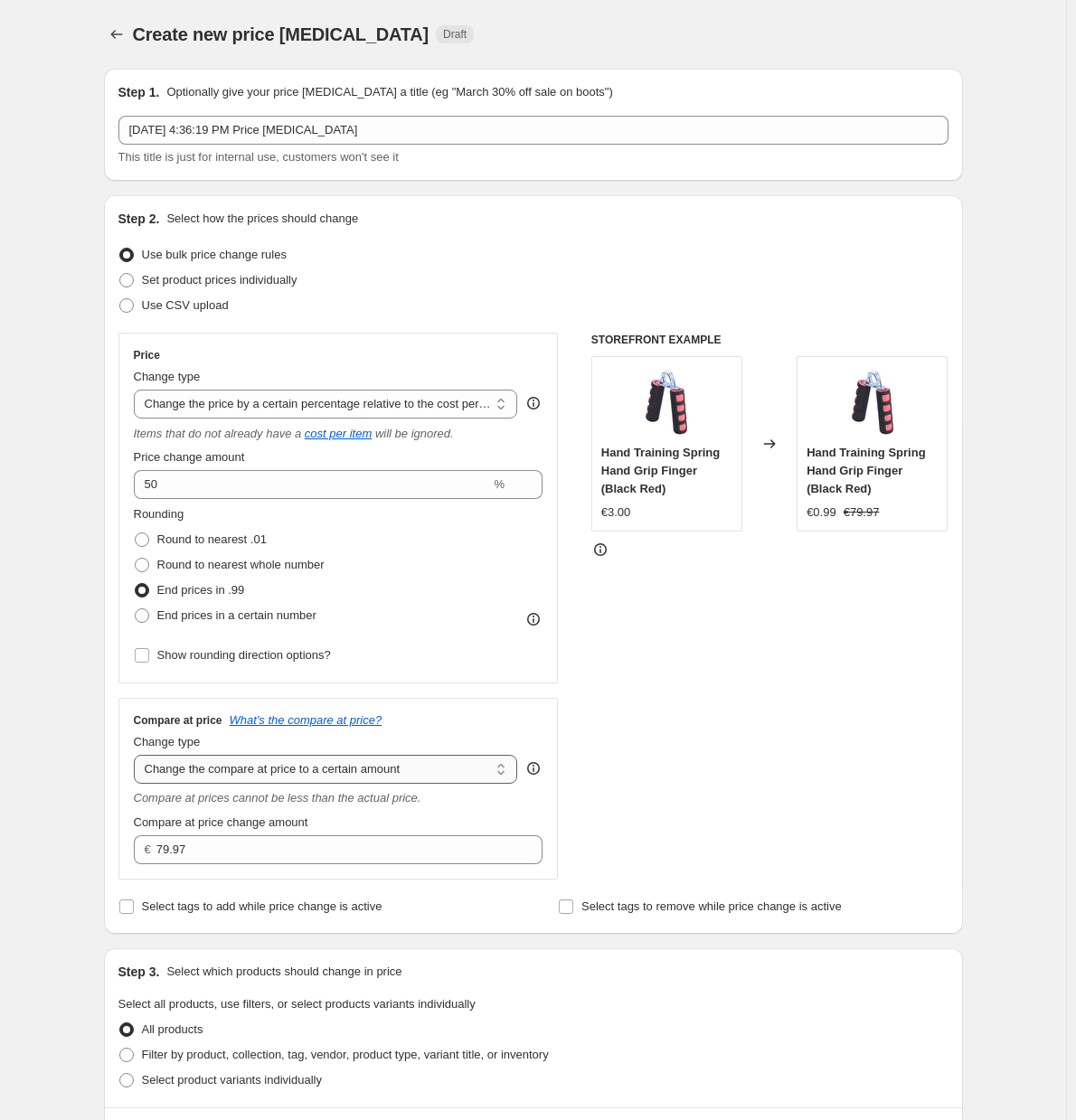
click at [279, 769] on select "Change the compare at price to the current price (sale) Change the compare at p…" at bounding box center [326, 768] width 384 height 29
select select "ep"
click at [137, 755] on select "Change the compare at price to the current price (sale) Change the compare at p…" at bounding box center [326, 768] width 384 height 29
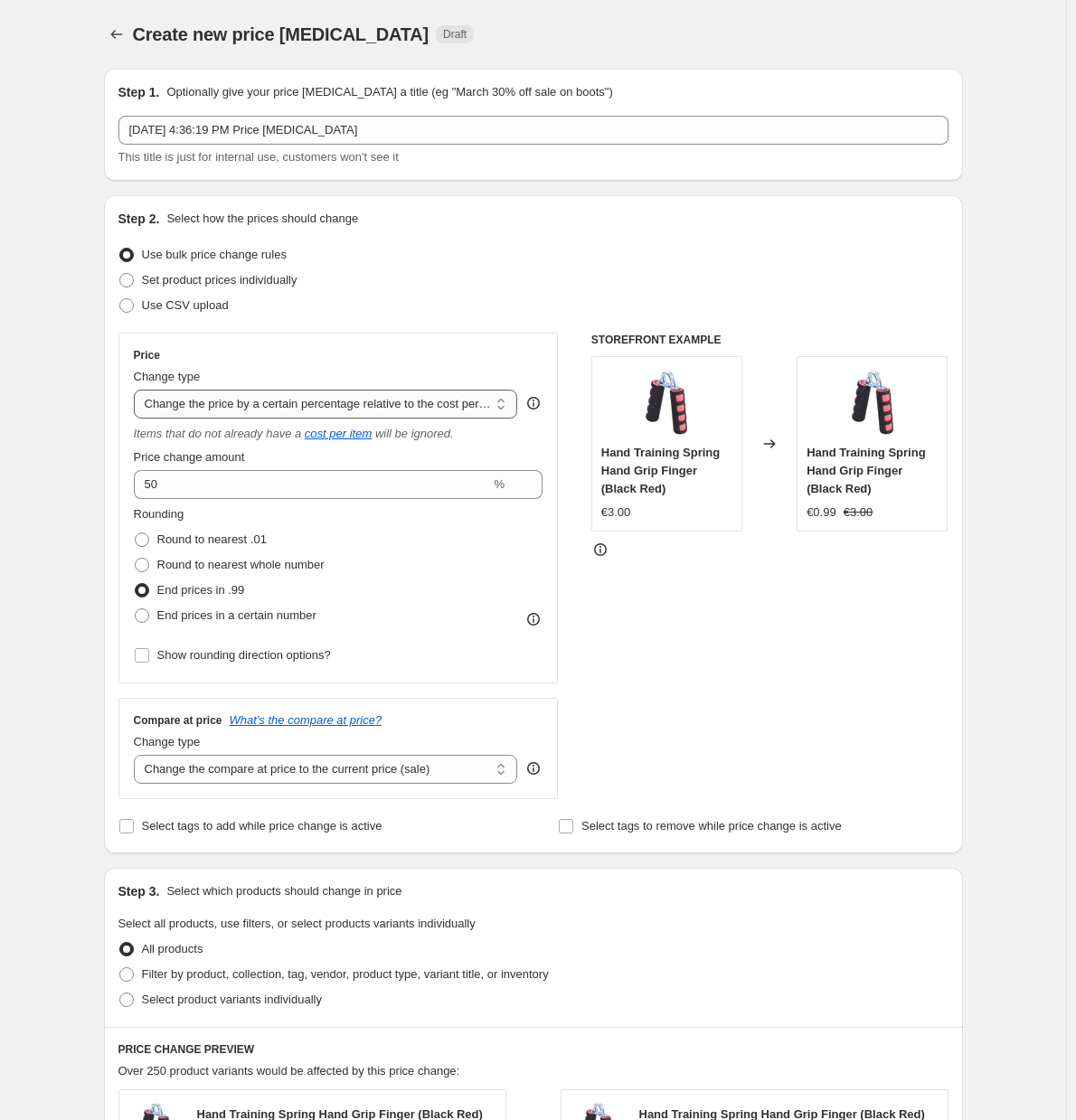
click at [437, 394] on select "Change the price to a certain amount Change the price by a certain amount Chang…" at bounding box center [326, 403] width 384 height 29
select select "by"
click at [137, 389] on select "Change the price to a certain amount Change the price by a certain amount Chang…" at bounding box center [326, 403] width 384 height 29
type input "-10.00"
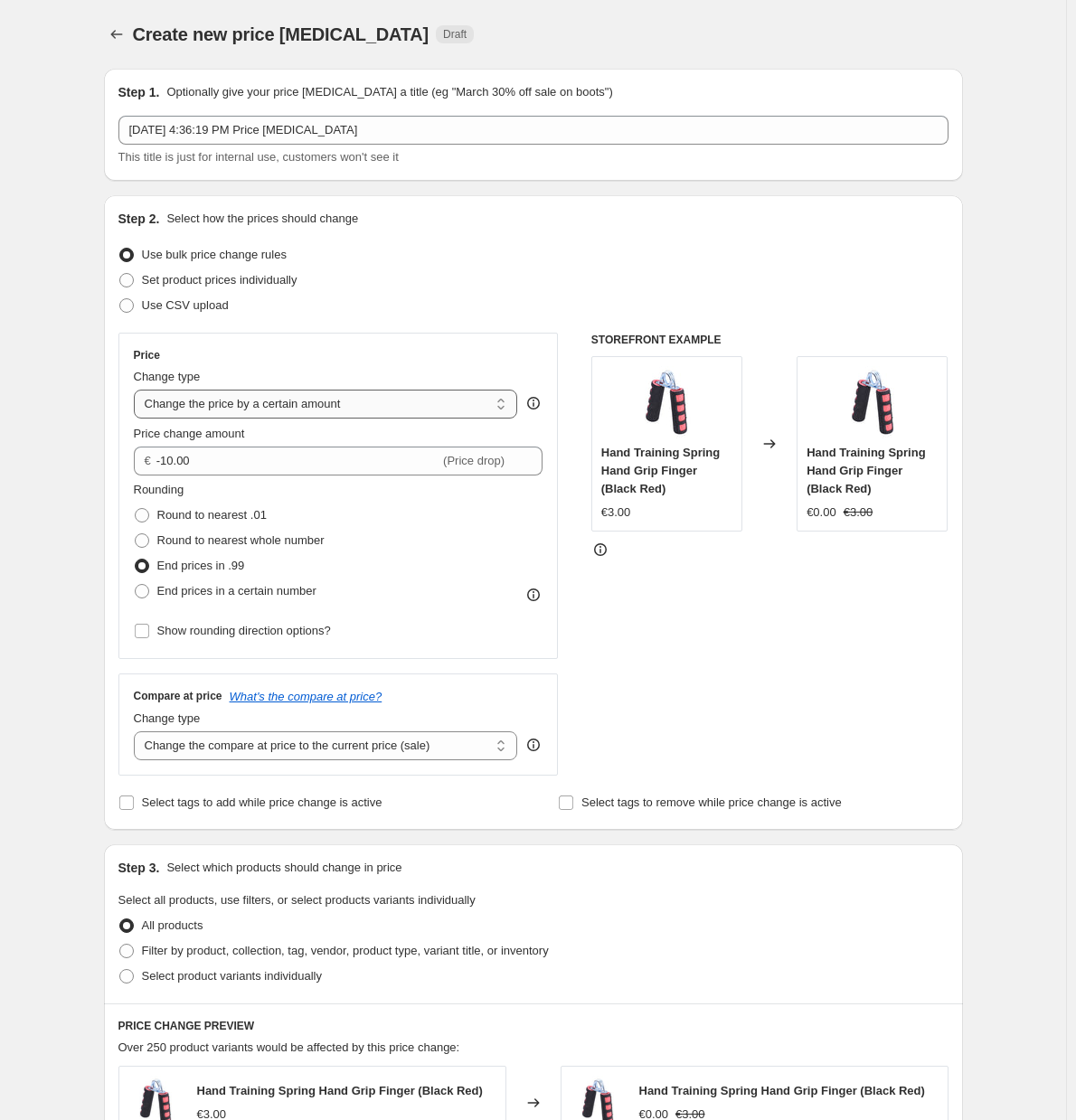
click at [411, 408] on select "Change the price to a certain amount Change the price by a certain amount Chang…" at bounding box center [326, 403] width 384 height 29
click at [137, 389] on select "Change the price to a certain amount Change the price by a certain amount Chang…" at bounding box center [326, 403] width 384 height 29
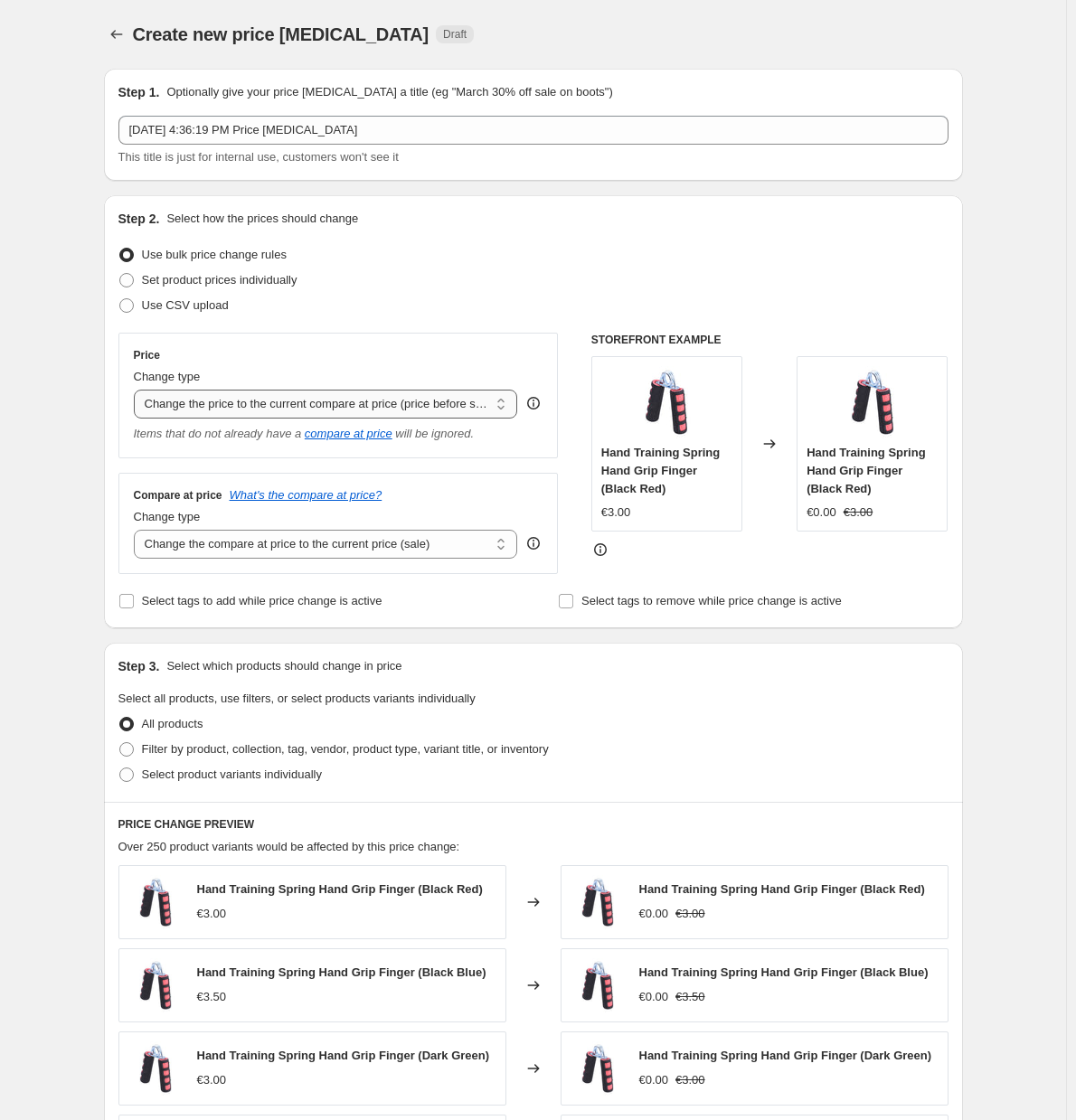
click at [413, 400] on select "Change the price to a certain amount Change the price by a certain amount Chang…" at bounding box center [326, 403] width 384 height 29
click at [137, 389] on select "Change the price to a certain amount Change the price by a certain amount Chang…" at bounding box center [326, 403] width 384 height 29
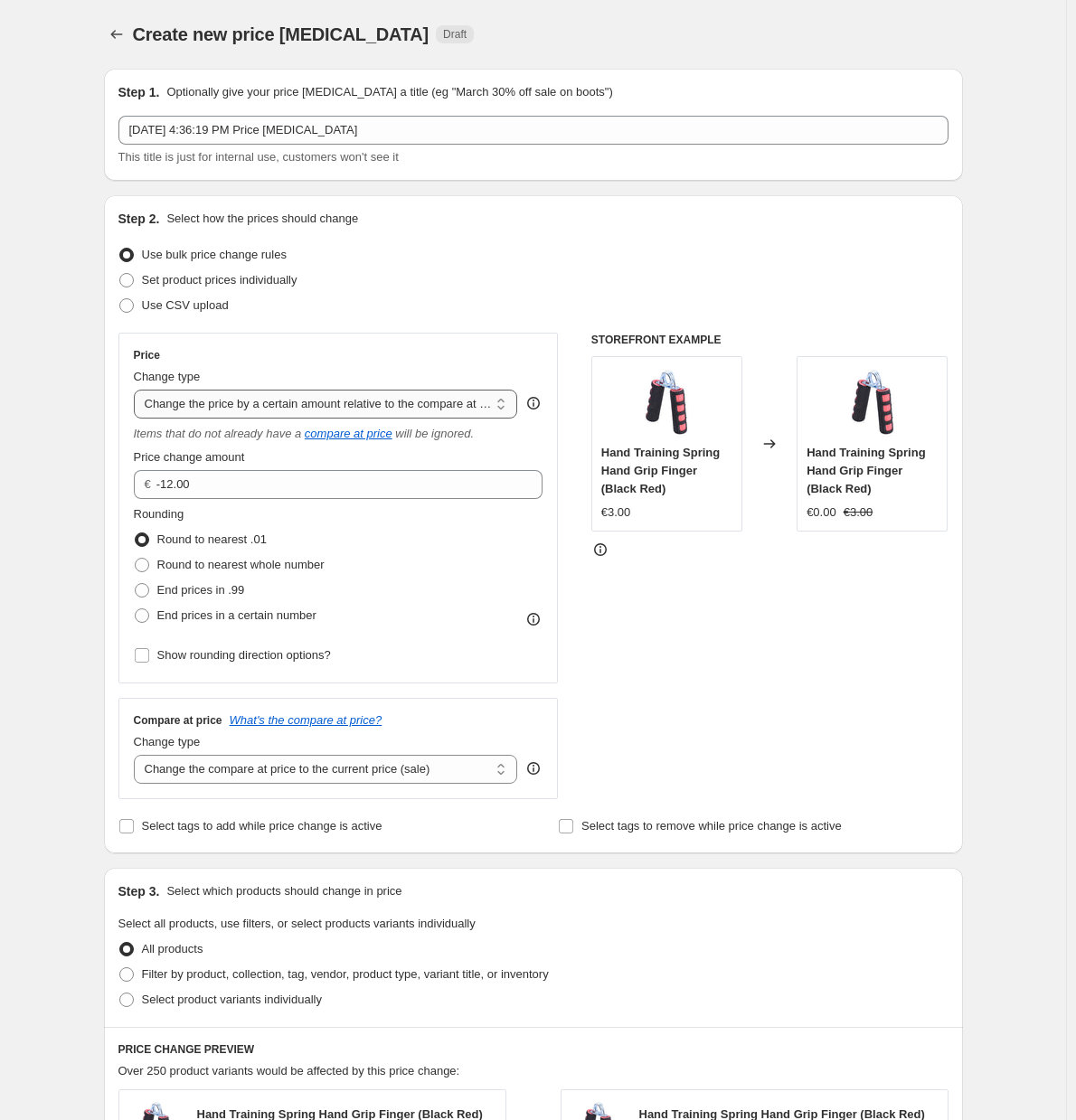
click at [412, 402] on select "Change the price to a certain amount Change the price by a certain amount Chang…" at bounding box center [326, 403] width 384 height 29
select select "no_change"
click at [137, 389] on select "Change the price to a certain amount Change the price by a certain amount Chang…" at bounding box center [326, 403] width 384 height 29
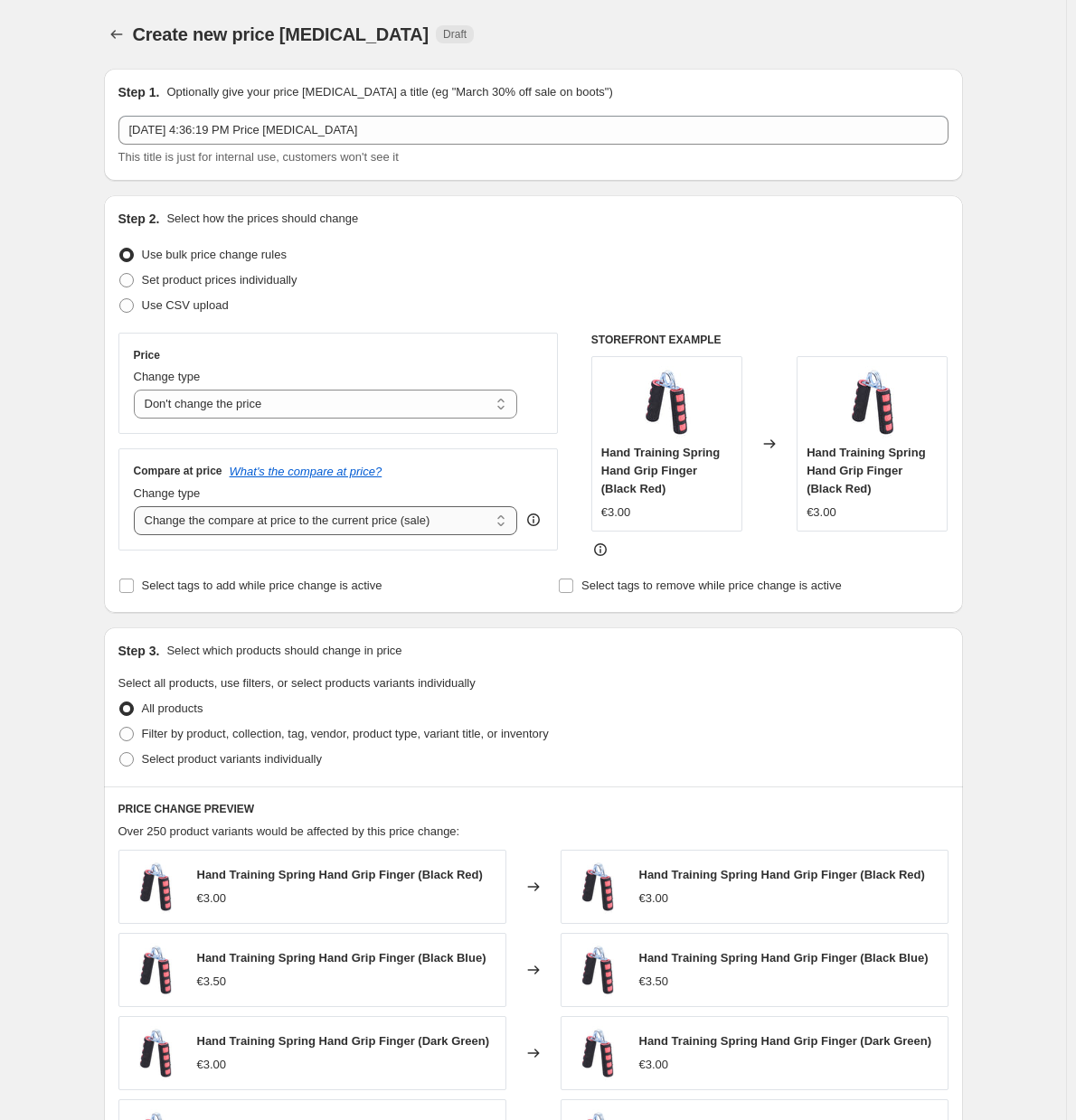
click at [438, 529] on select "Change the compare at price to the current price (sale) Change the compare at p…" at bounding box center [326, 520] width 384 height 29
select select "percentage"
click at [137, 506] on select "Change the compare at price to the current price (sale) Change the compare at p…" at bounding box center [326, 520] width 384 height 29
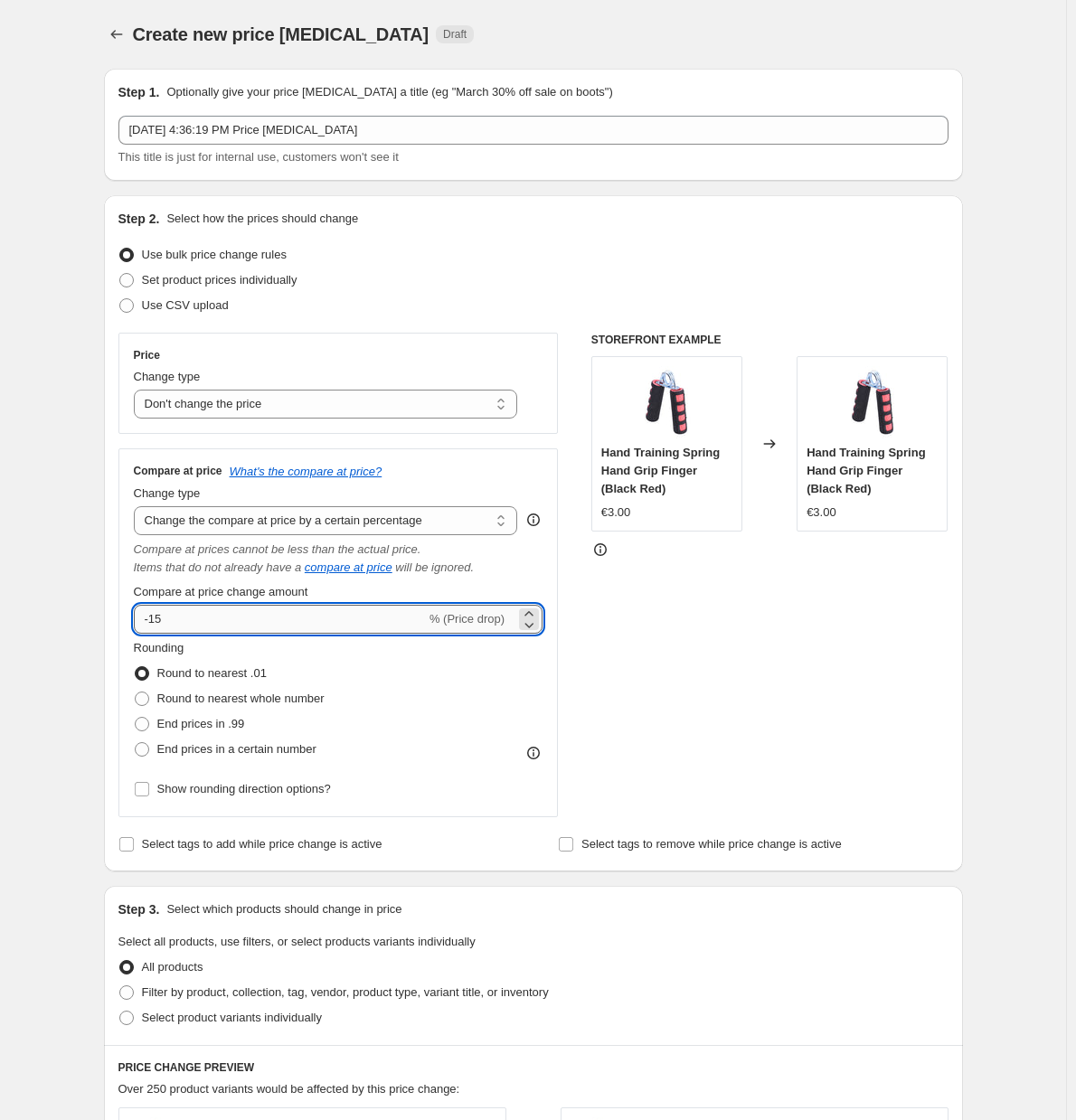
click at [354, 623] on input "-15" at bounding box center [280, 619] width 292 height 29
click at [150, 786] on span at bounding box center [142, 789] width 17 height 17
click at [149, 786] on input "Show rounding direction options?" at bounding box center [142, 788] width 15 height 15
checkbox input "true"
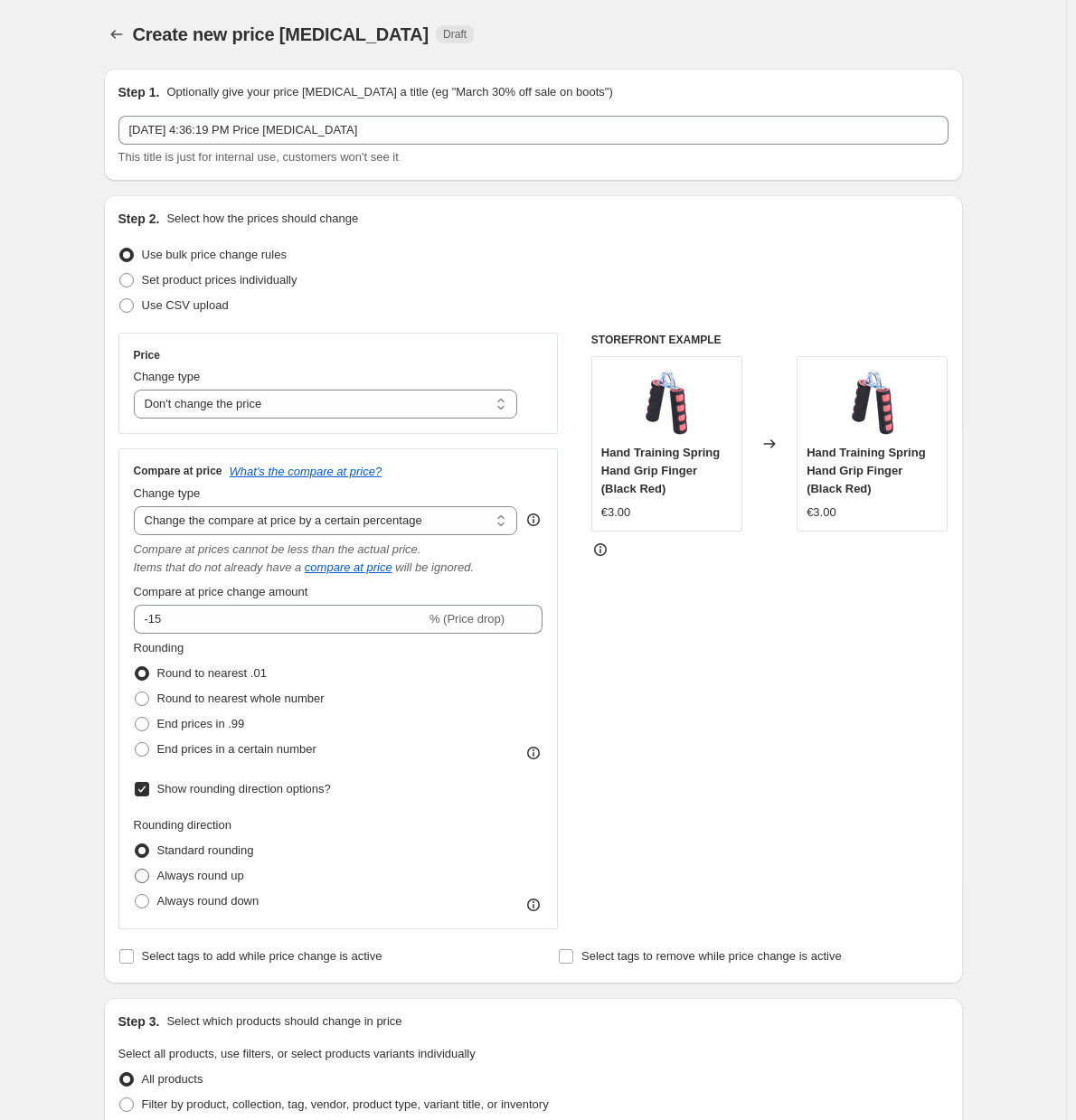
click at [157, 874] on label "Always round up" at bounding box center [189, 876] width 110 height 26
click at [136, 869] on input "Always round up" at bounding box center [135, 869] width 1 height 1
radio input "true"
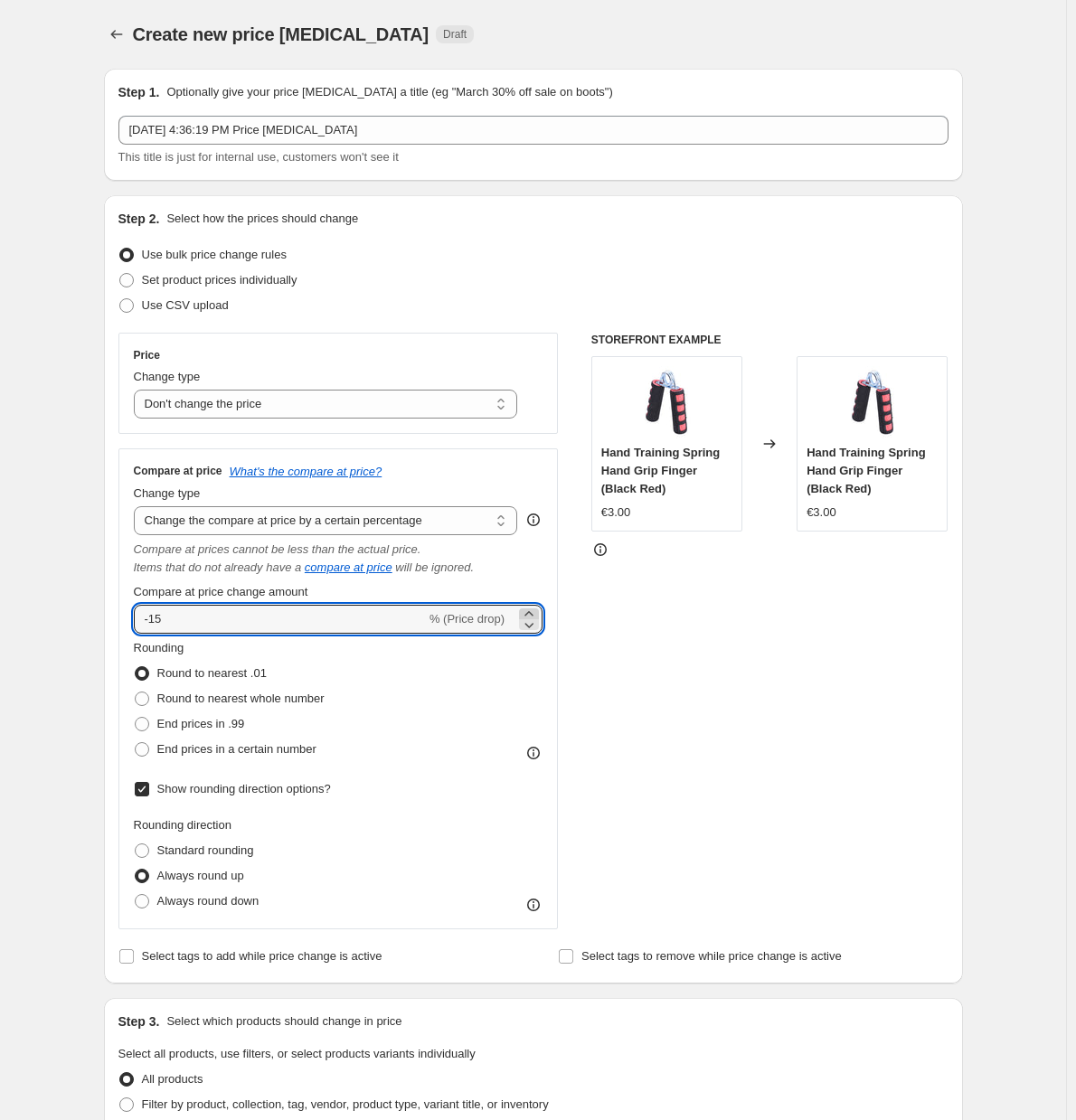
click at [530, 610] on icon at bounding box center [528, 614] width 18 height 18
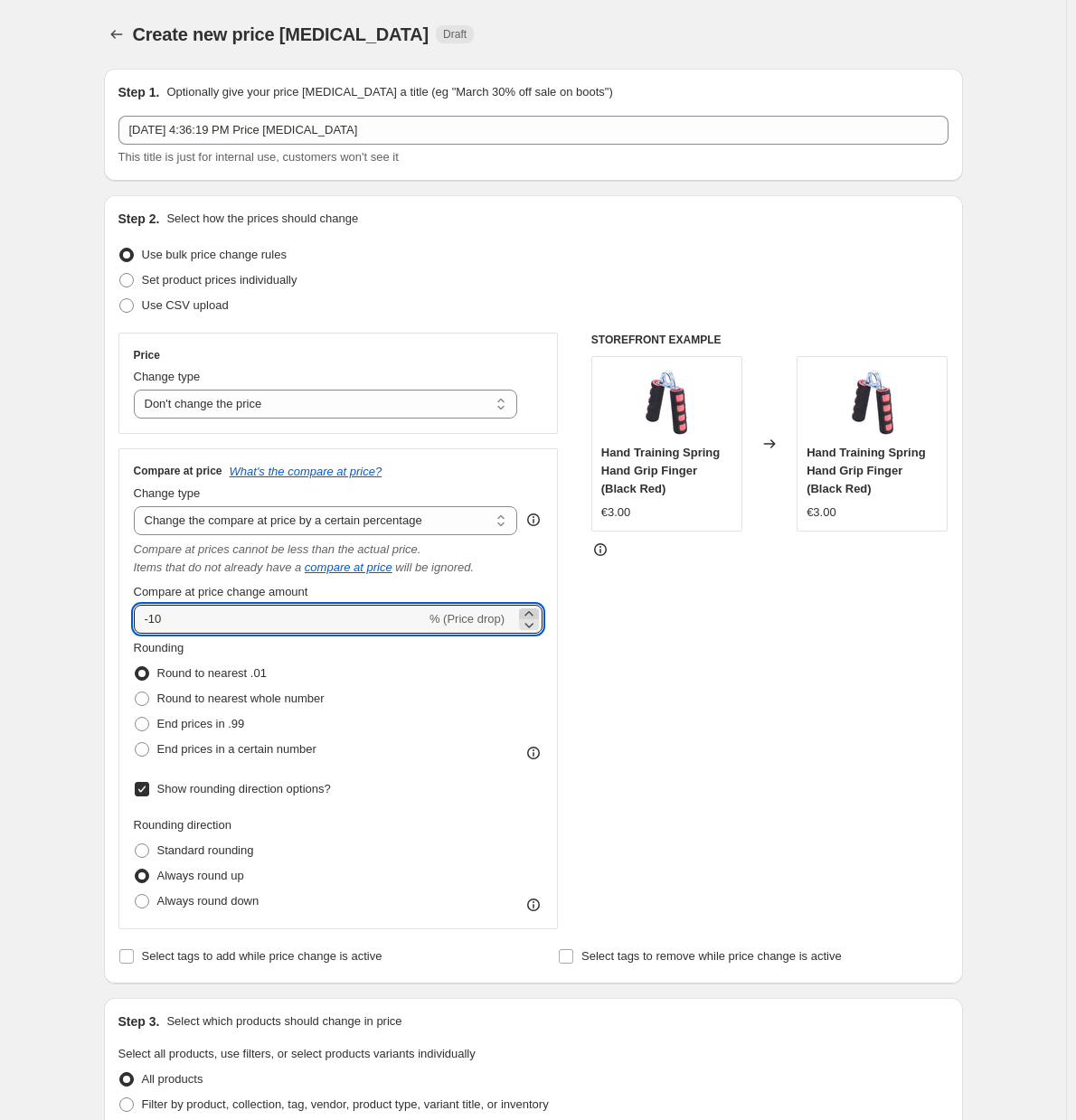
click at [530, 610] on icon at bounding box center [528, 614] width 18 height 18
click at [531, 610] on icon at bounding box center [528, 614] width 18 height 18
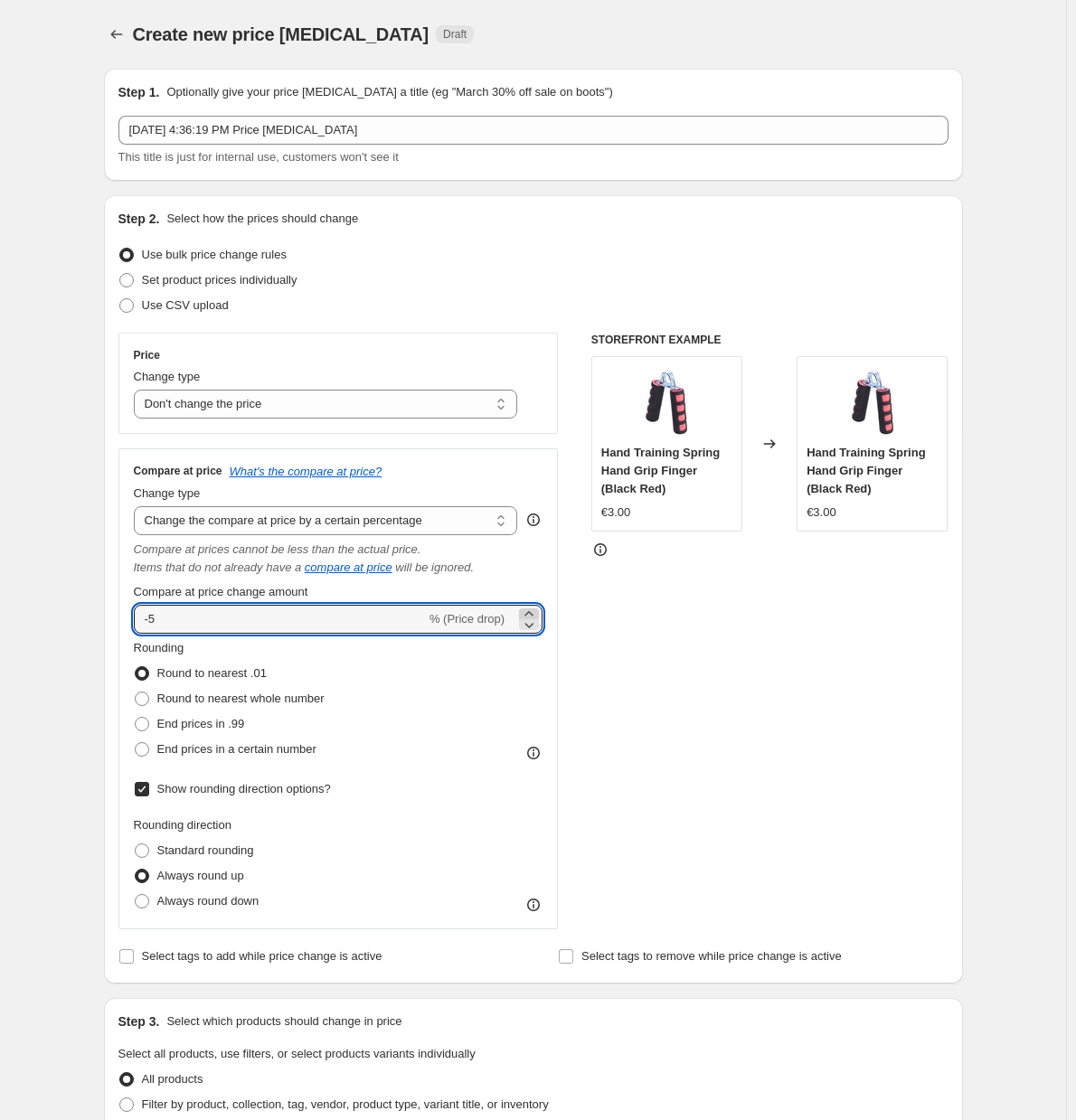
click at [531, 610] on icon at bounding box center [528, 614] width 18 height 18
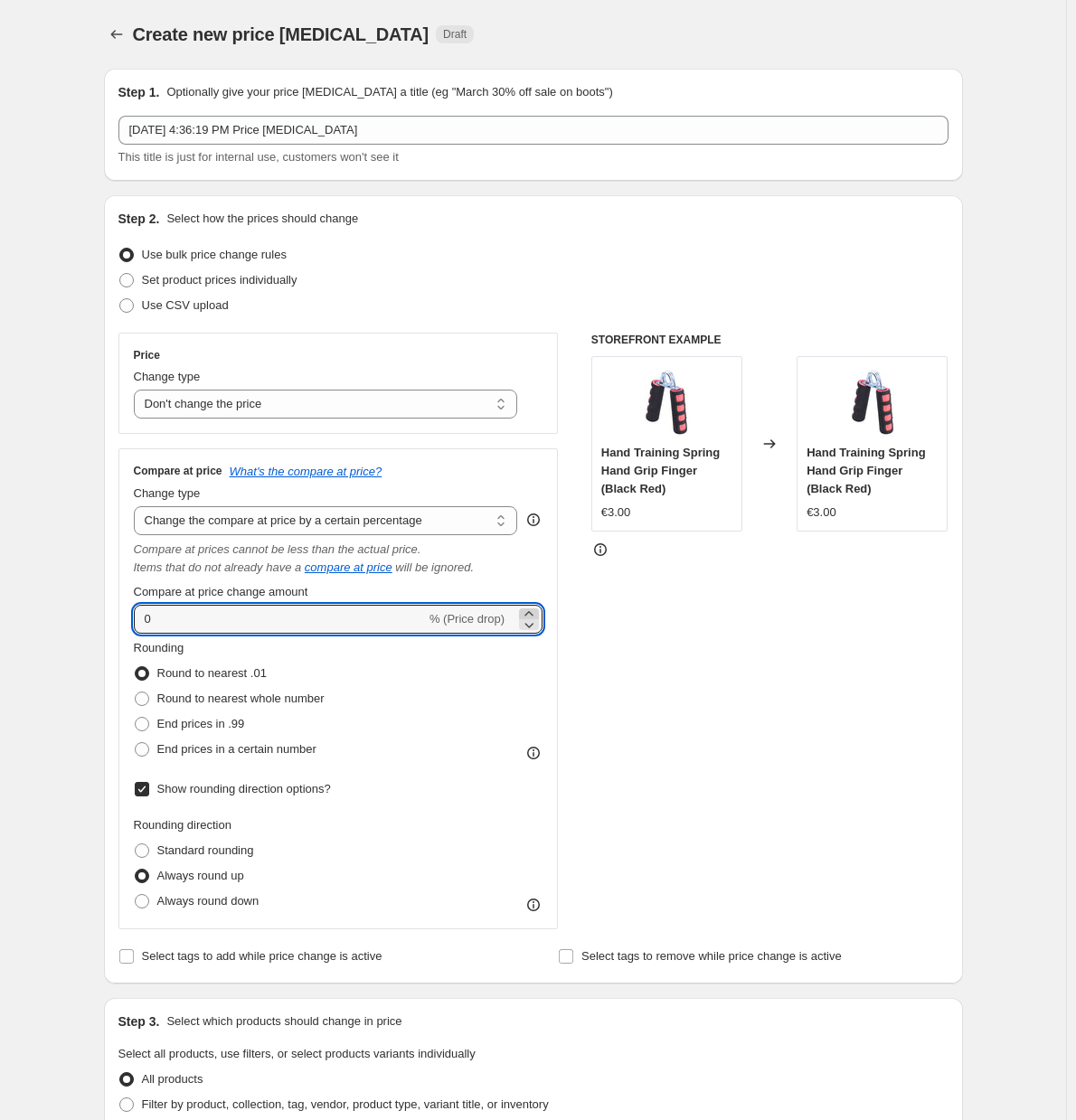
click at [531, 610] on icon at bounding box center [528, 614] width 18 height 18
type input "3"
click at [695, 609] on div "STOREFRONT EXAMPLE Hand Training Spring Hand Grip Finger (Black Red) €3.00 Chan…" at bounding box center [770, 630] width 357 height 596
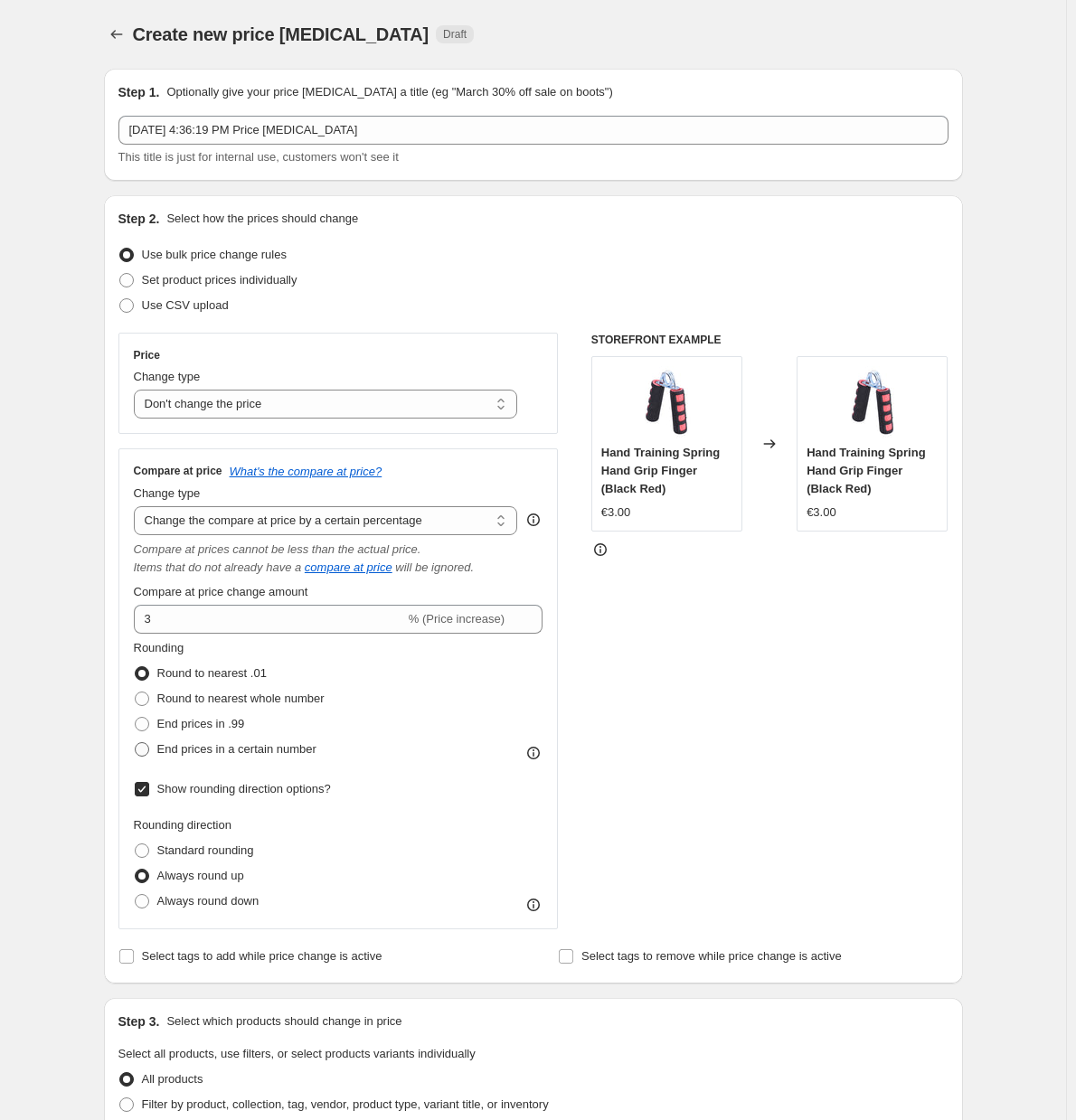
click at [251, 751] on span "End prices in a certain number" at bounding box center [236, 749] width 159 height 14
click at [136, 743] on input "End prices in a certain number" at bounding box center [135, 742] width 1 height 1
radio input "true"
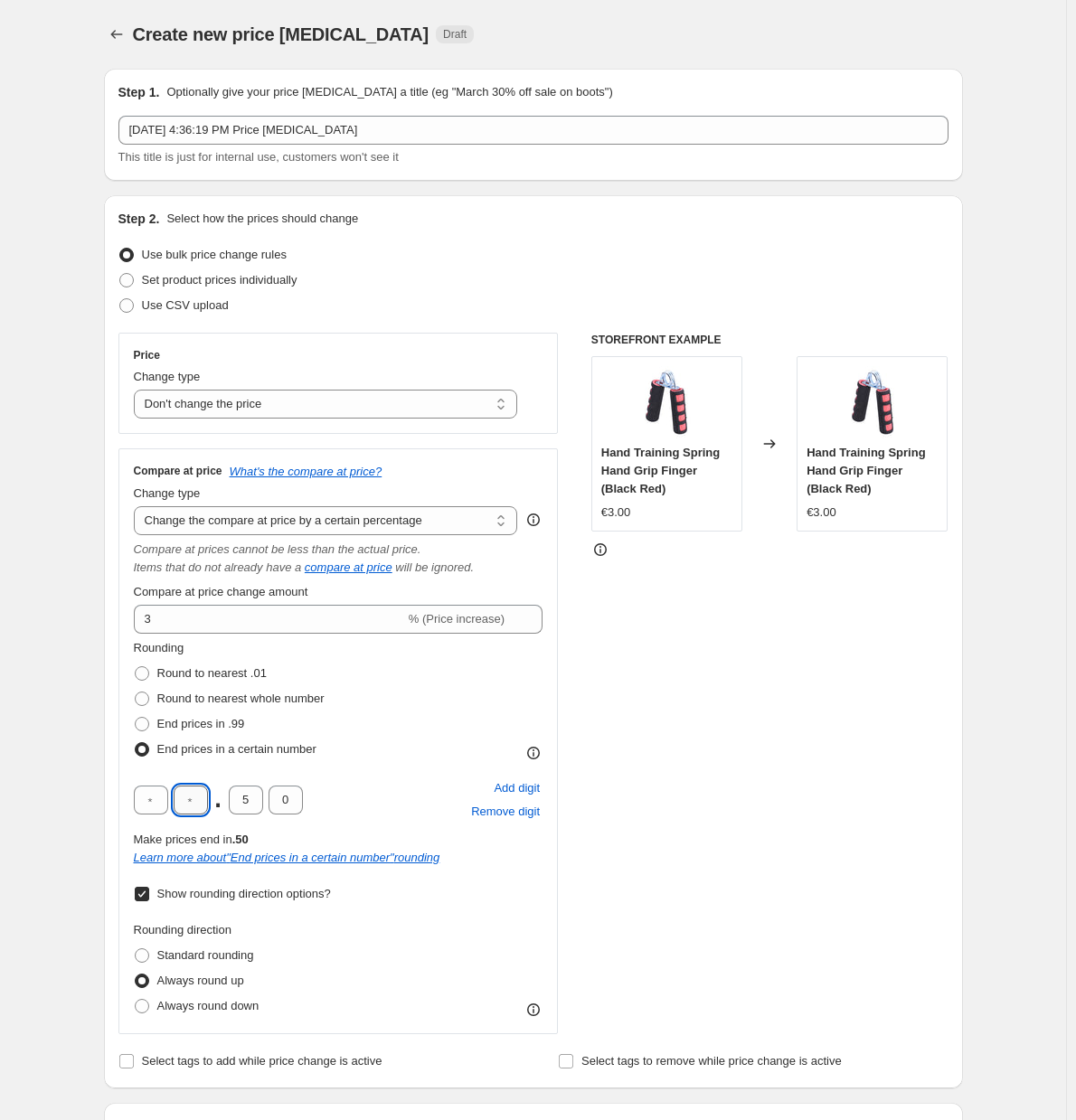
click at [208, 803] on input "text" at bounding box center [190, 799] width 34 height 29
type input "2"
click at [163, 803] on input "text" at bounding box center [151, 799] width 34 height 29
click at [377, 785] on div "2 . 5 0 Add digit Remove digit" at bounding box center [339, 800] width 410 height 47
click at [157, 799] on input "text" at bounding box center [151, 799] width 34 height 29
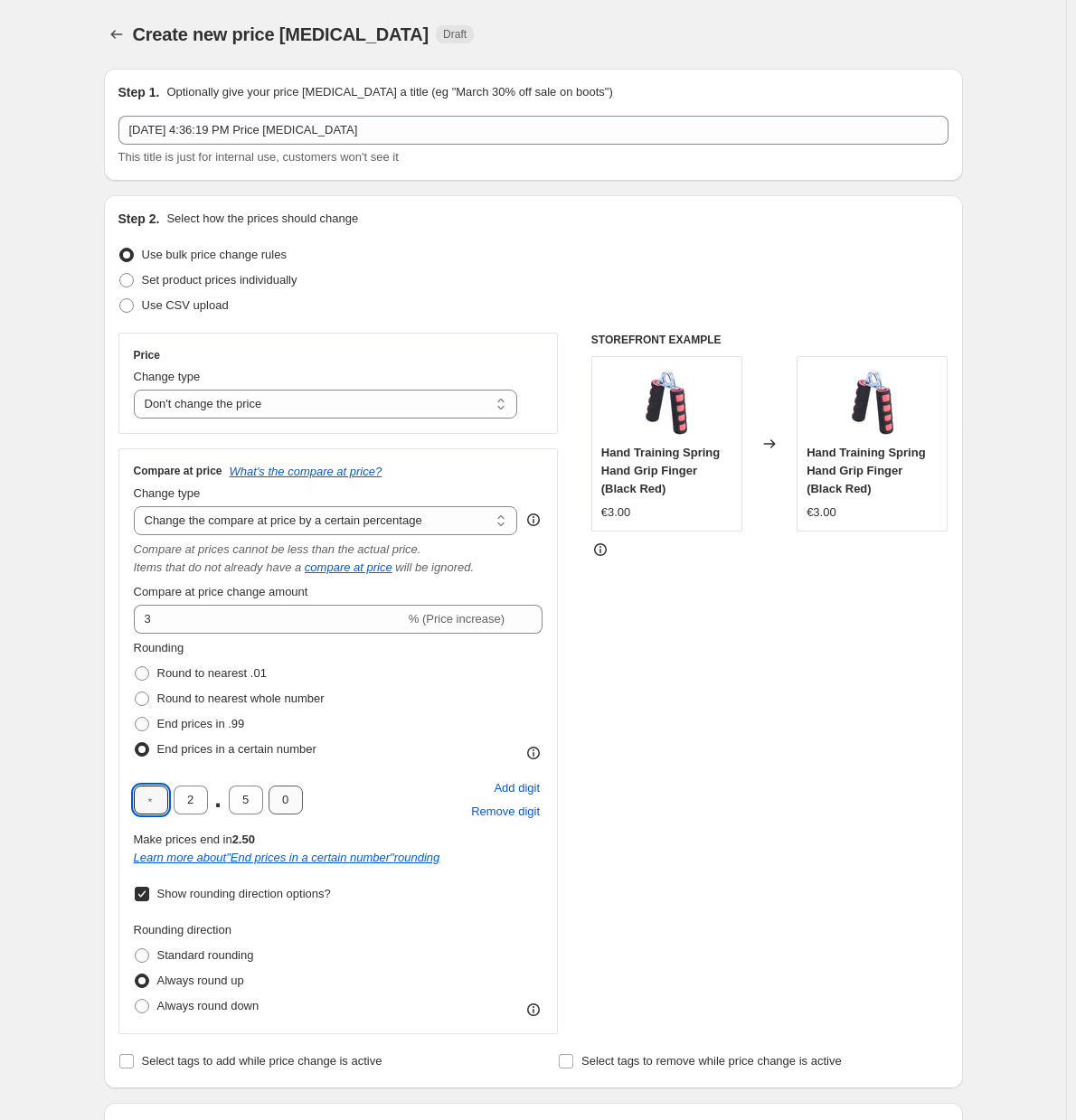
type input "2"
click at [366, 777] on div "2 2 . 5 0 Add digit Remove digit" at bounding box center [339, 800] width 410 height 47
click at [190, 727] on span "End prices in .99" at bounding box center [201, 723] width 88 height 14
click at [136, 717] on input "End prices in .99" at bounding box center [135, 716] width 1 height 1
radio input "true"
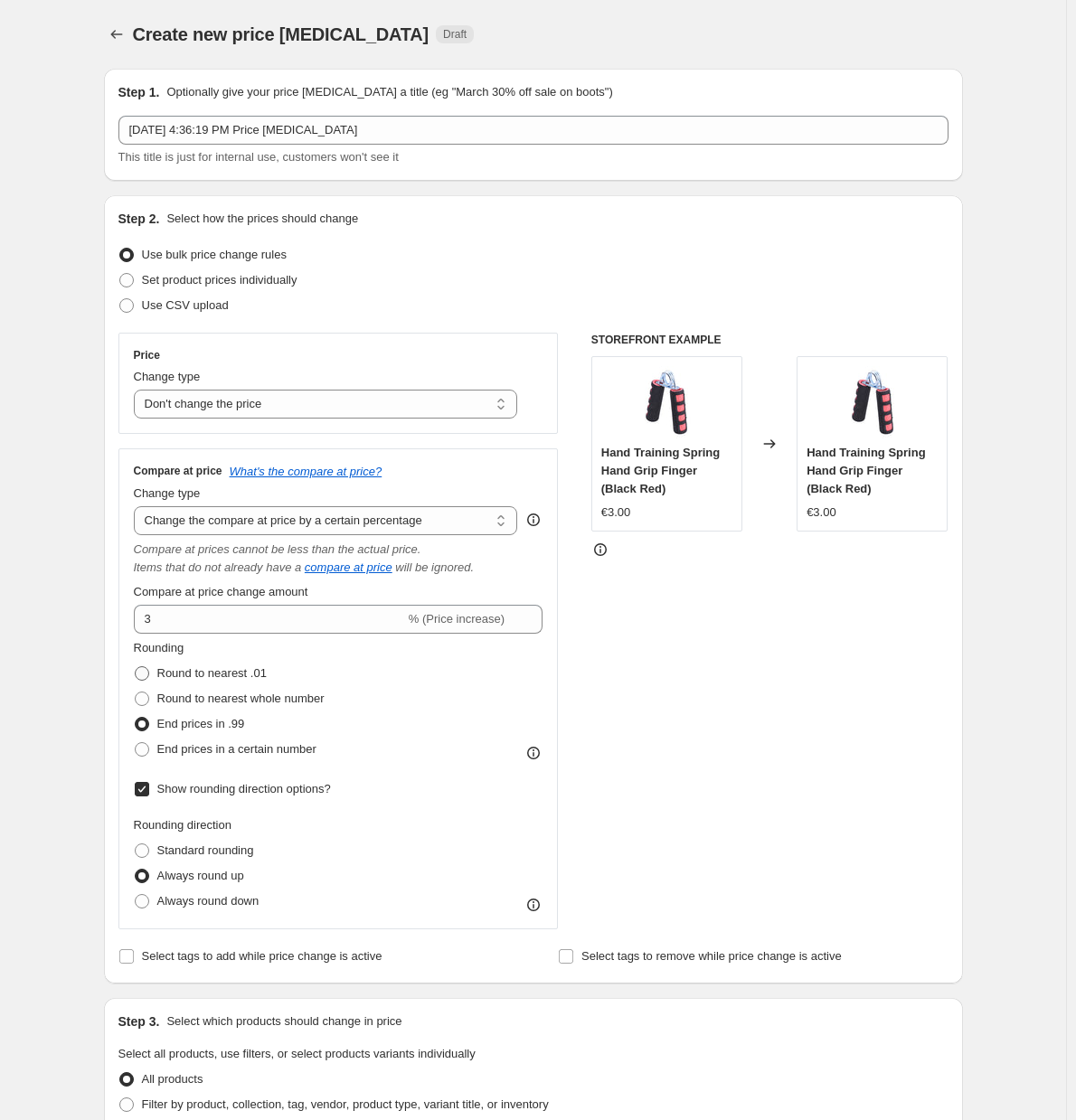
click at [229, 685] on label "Round to nearest .01" at bounding box center [200, 674] width 133 height 26
click at [136, 667] on input "Round to nearest .01" at bounding box center [135, 666] width 1 height 1
radio input "true"
click at [200, 693] on span "Round to nearest whole number" at bounding box center [241, 698] width 168 height 14
click at [136, 692] on input "Round to nearest whole number" at bounding box center [135, 692] width 1 height 1
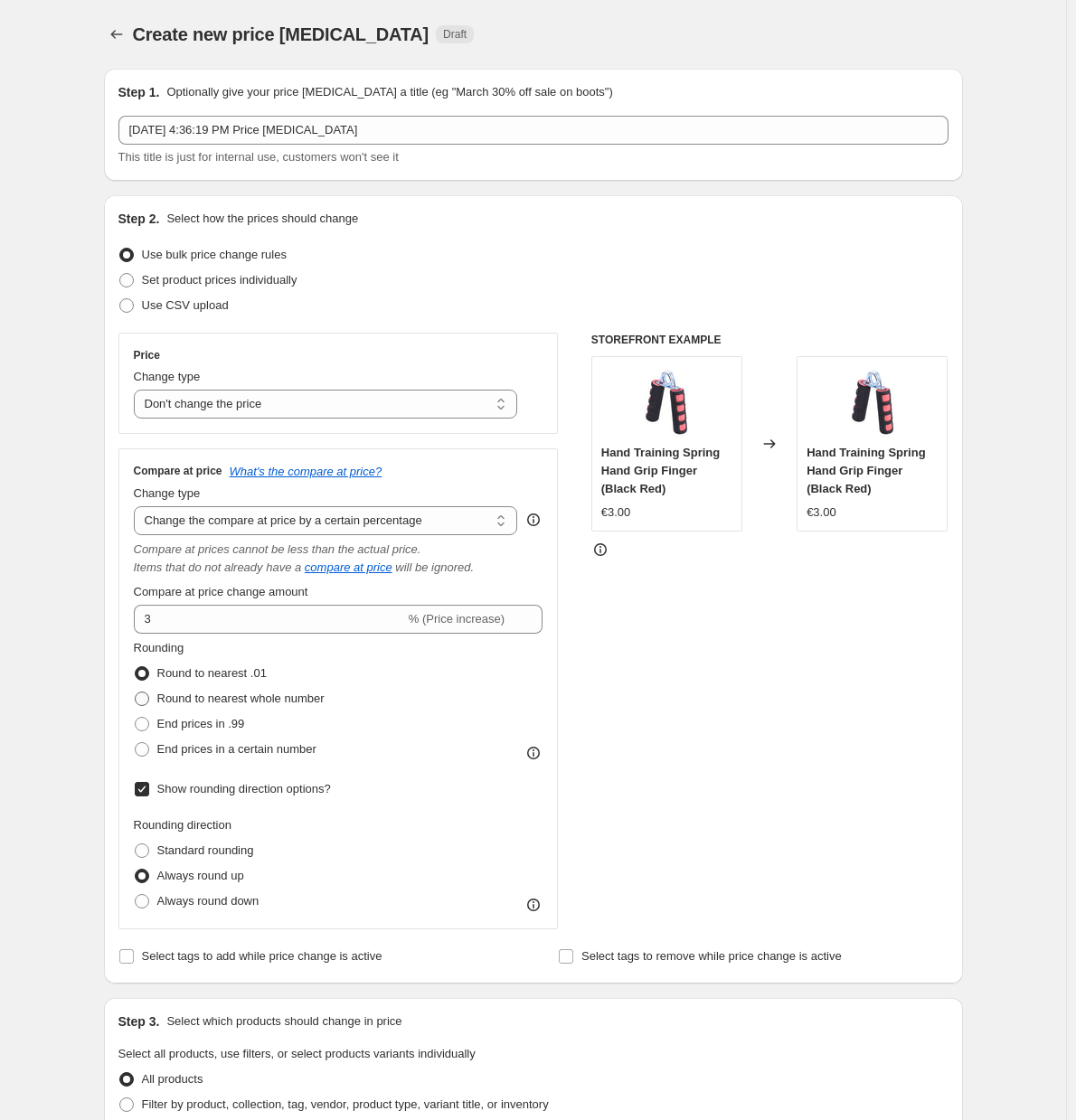
radio input "true"
click at [221, 672] on span "Round to nearest .01" at bounding box center [212, 673] width 109 height 14
click at [136, 667] on input "Round to nearest .01" at bounding box center [135, 666] width 1 height 1
radio input "true"
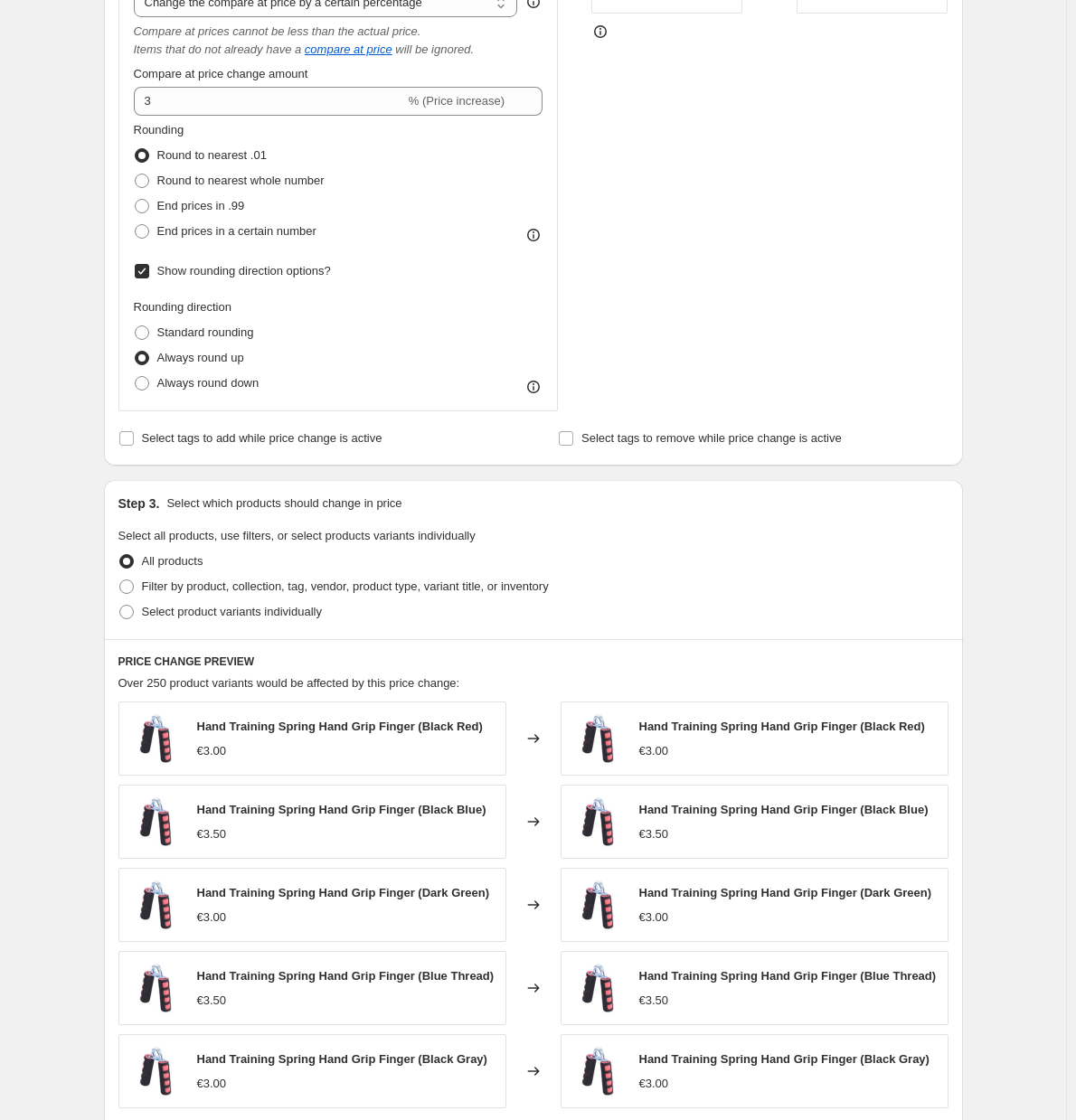
scroll to position [480, 0]
